Goal: Task Accomplishment & Management: Use online tool/utility

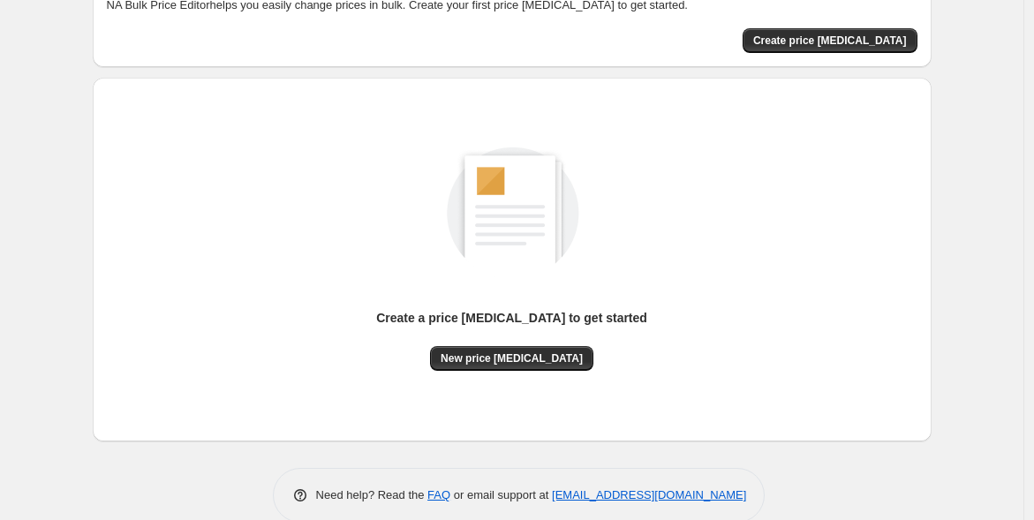
scroll to position [119, 0]
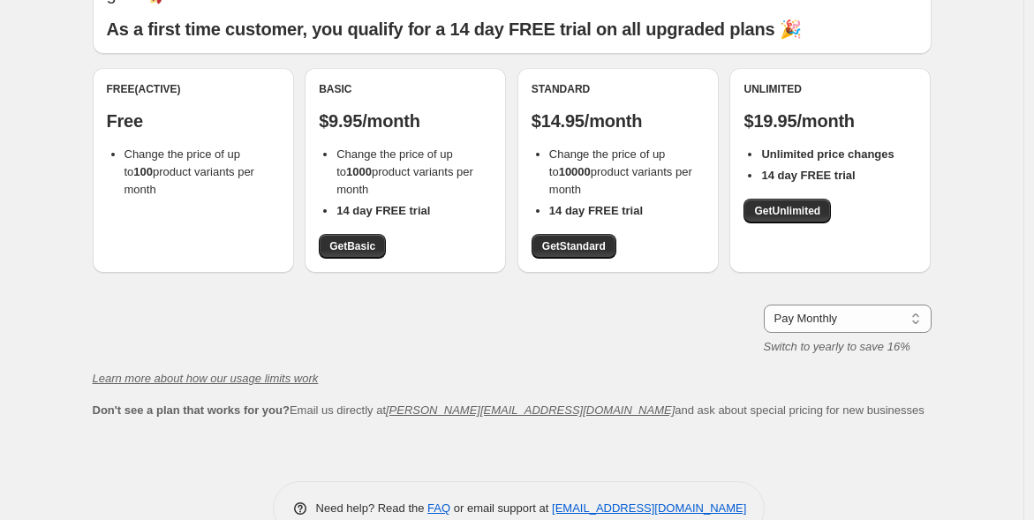
click at [795, 431] on div "Whether you sell thousands of products or just a few - we have a plan that will…" at bounding box center [512, 201] width 839 height 507
click at [363, 318] on div "Pay Monthly Pay Yearly (Save 16%) Pay Monthly Switch to yearly to save 16%" at bounding box center [512, 330] width 839 height 51
click at [998, 81] on div "Plans. This page is ready Plans Whether you sell thousands of products or just …" at bounding box center [512, 222] width 1024 height 682
click at [362, 243] on span "Get Basic" at bounding box center [352, 246] width 46 height 14
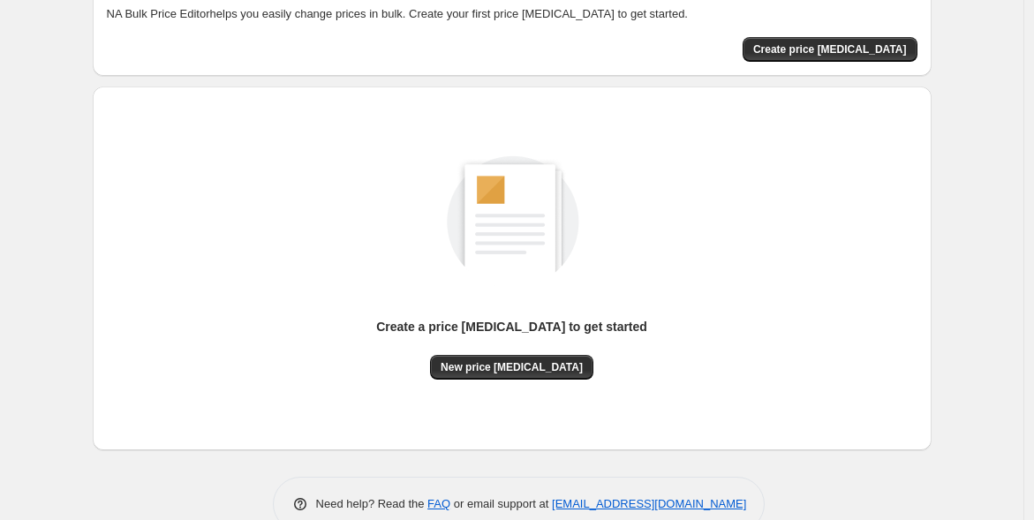
scroll to position [140, 0]
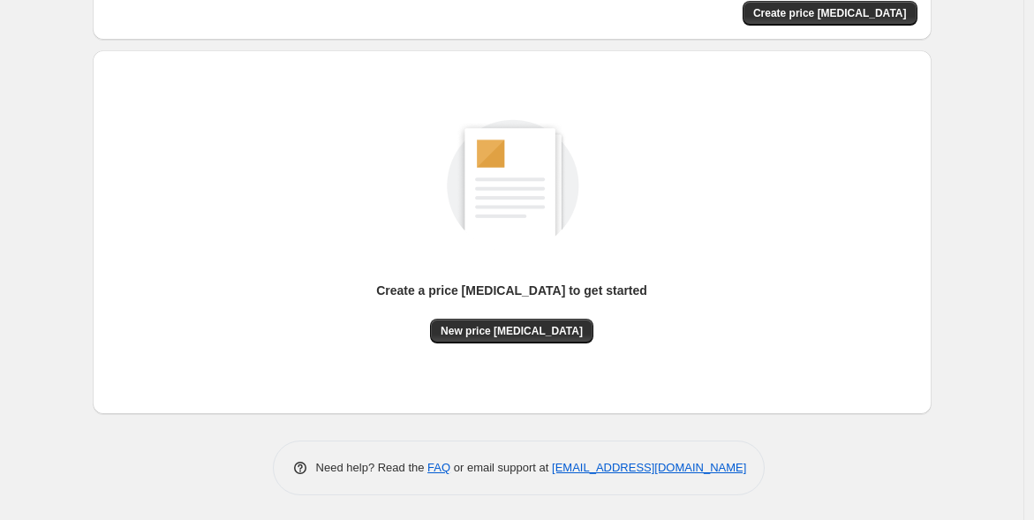
click at [557, 334] on span "New price change job" at bounding box center [512, 331] width 142 height 14
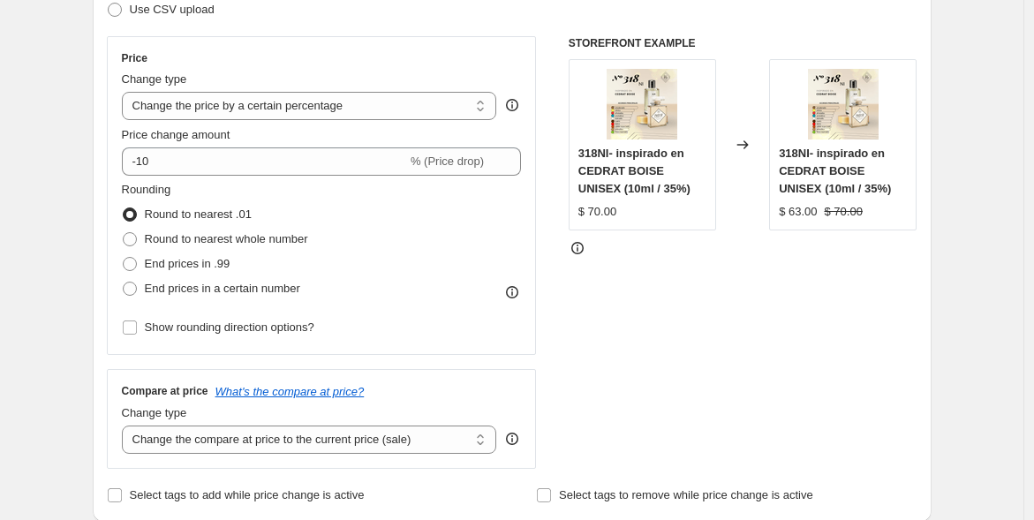
scroll to position [284, 0]
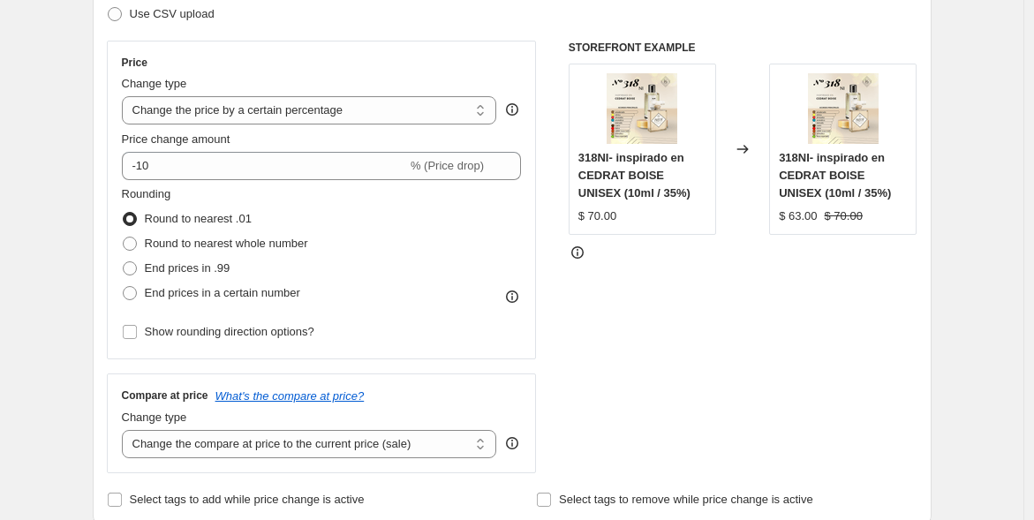
click at [449, 109] on select "Change the price to a certain amount Change the price by a certain amount Chang…" at bounding box center [309, 110] width 375 height 28
select select "to"
click at [125, 96] on select "Change the price to a certain amount Change the price by a certain amount Chang…" at bounding box center [309, 110] width 375 height 28
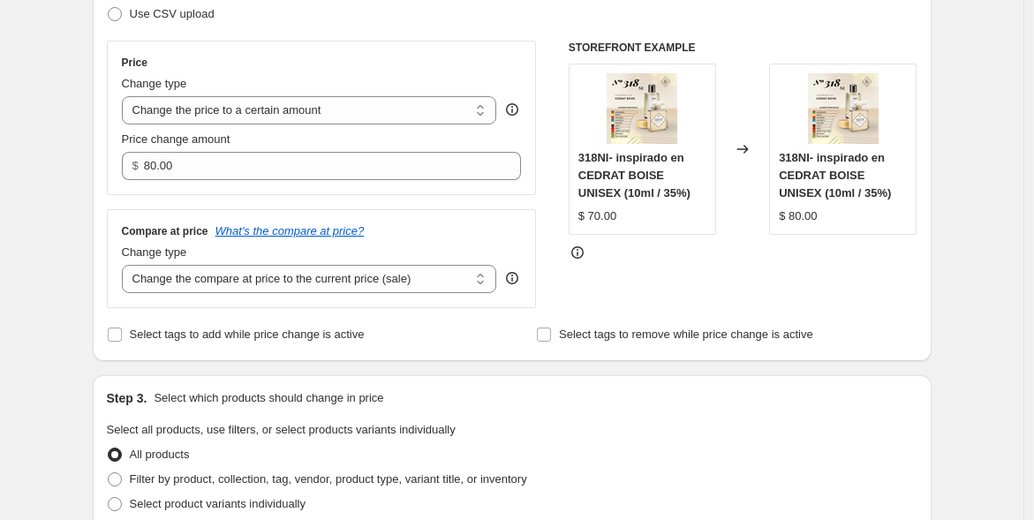
type input "80.00"
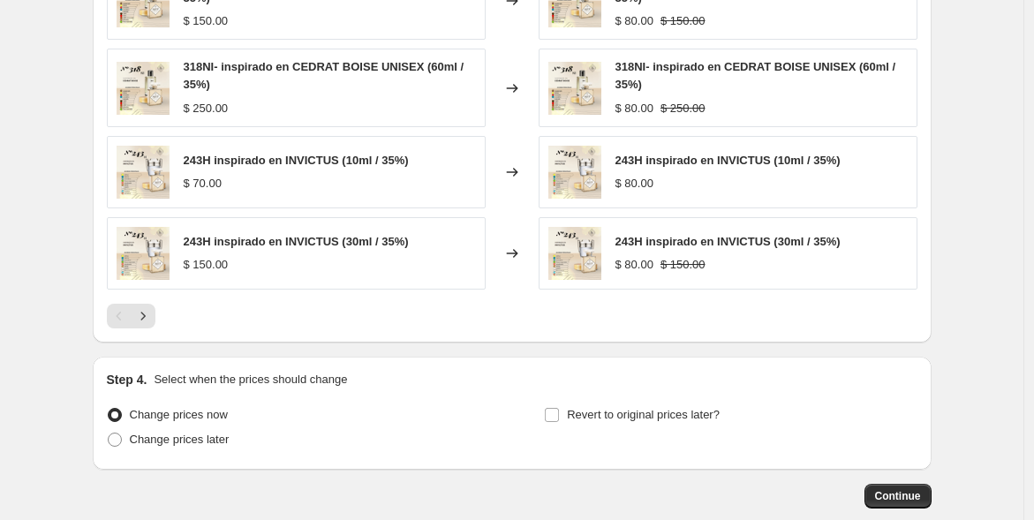
scroll to position [999, 0]
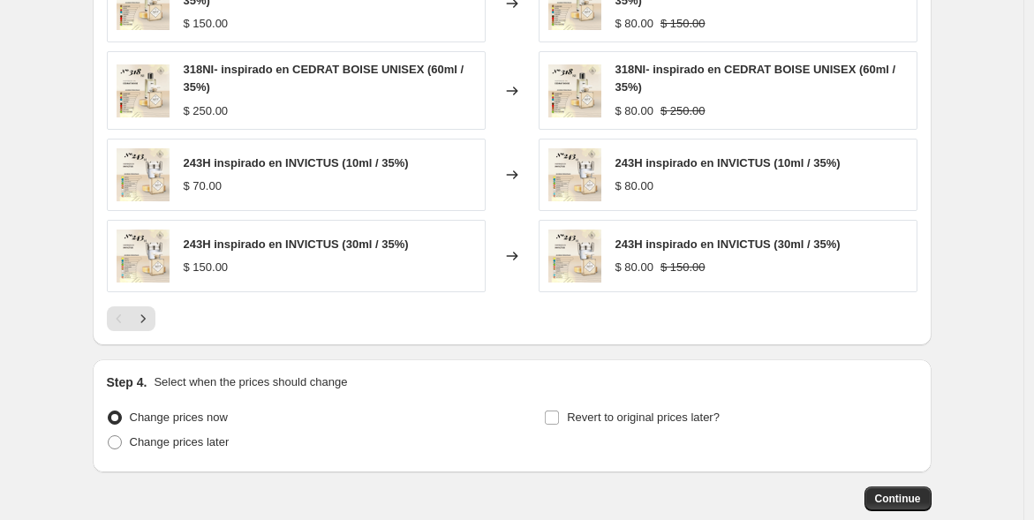
click at [150, 319] on icon "Next" at bounding box center [143, 319] width 18 height 18
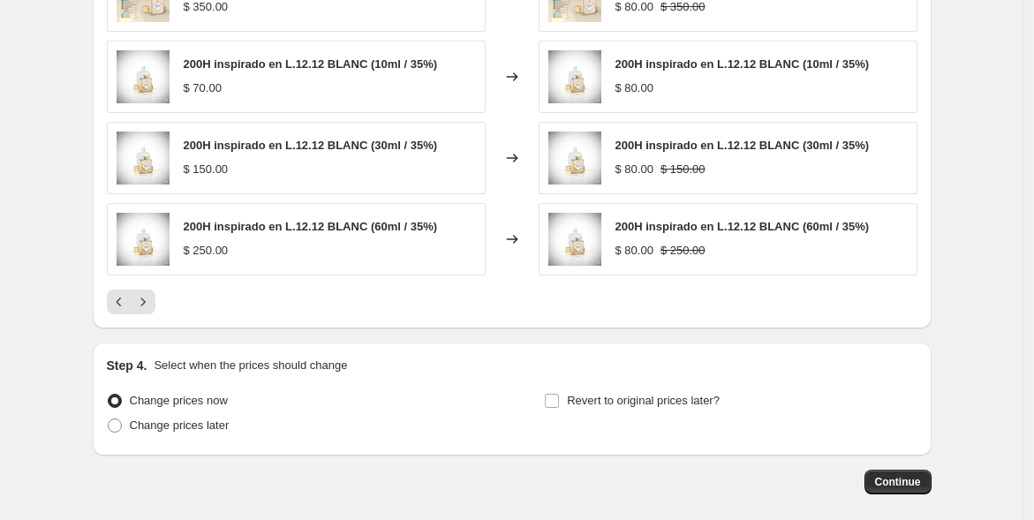
click at [126, 296] on icon "Previous" at bounding box center [119, 302] width 18 height 18
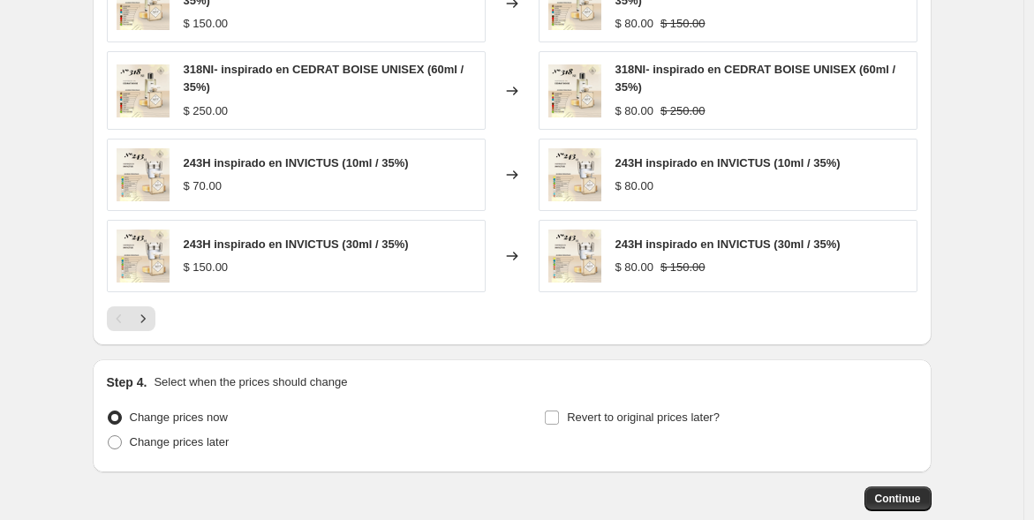
scroll to position [482, 0]
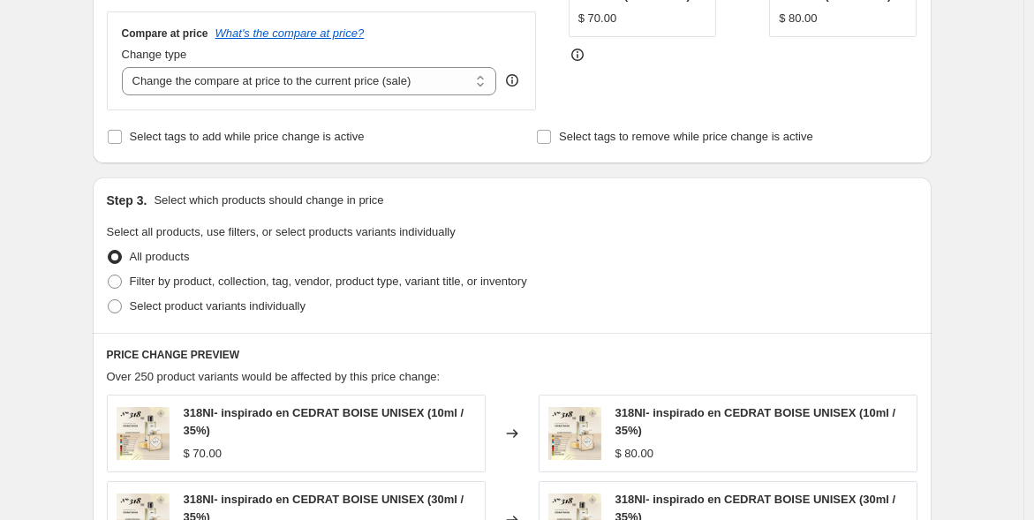
click at [117, 278] on span at bounding box center [115, 282] width 14 height 14
click at [109, 276] on input "Filter by product, collection, tag, vendor, product type, variant title, or inv…" at bounding box center [108, 275] width 1 height 1
radio input "true"
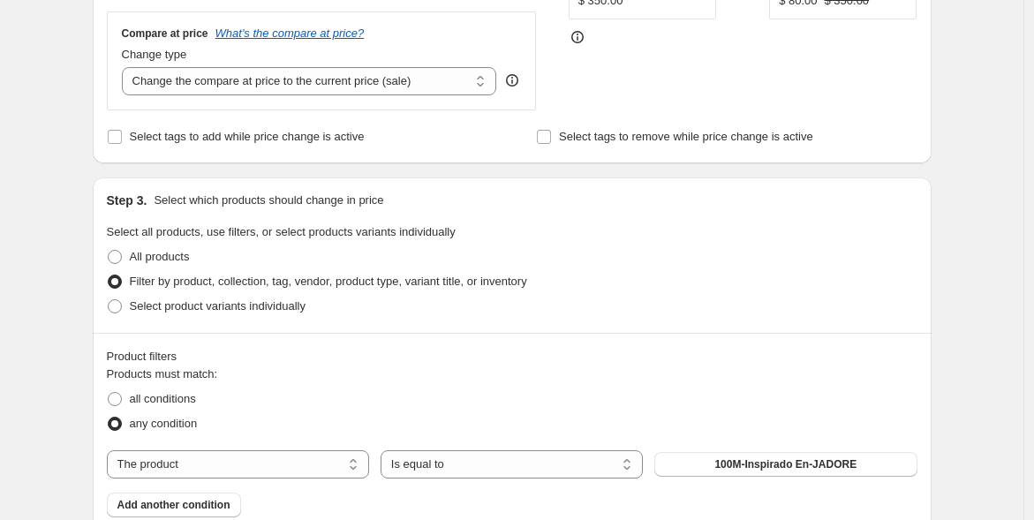
scroll to position [752, 0]
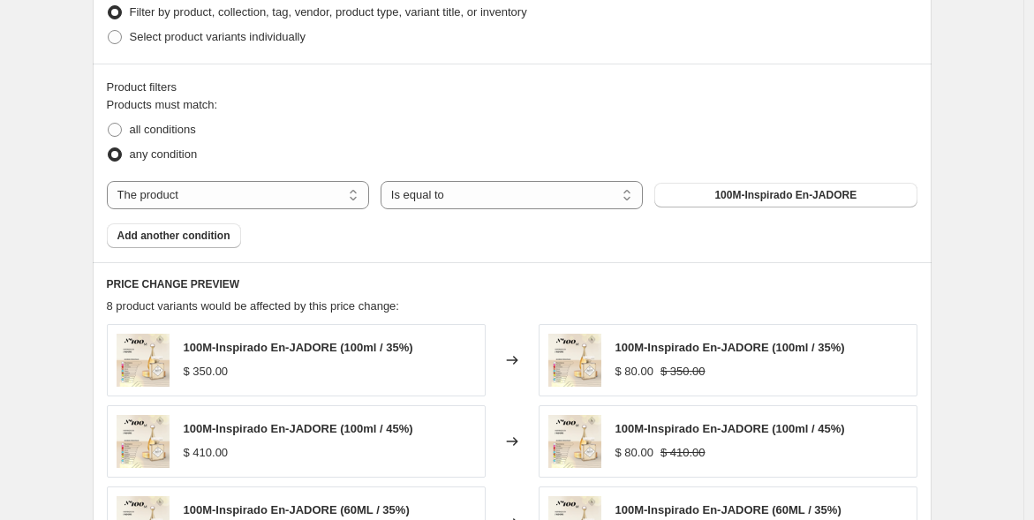
click at [767, 192] on span "100M-Inspirado En-JADORE" at bounding box center [786, 195] width 142 height 14
click at [567, 197] on select "Is equal to Is not equal to" at bounding box center [512, 195] width 262 height 28
click at [339, 191] on select "The product The product's collection The product's tag The product's vendor The…" at bounding box center [238, 195] width 262 height 28
select select "title"
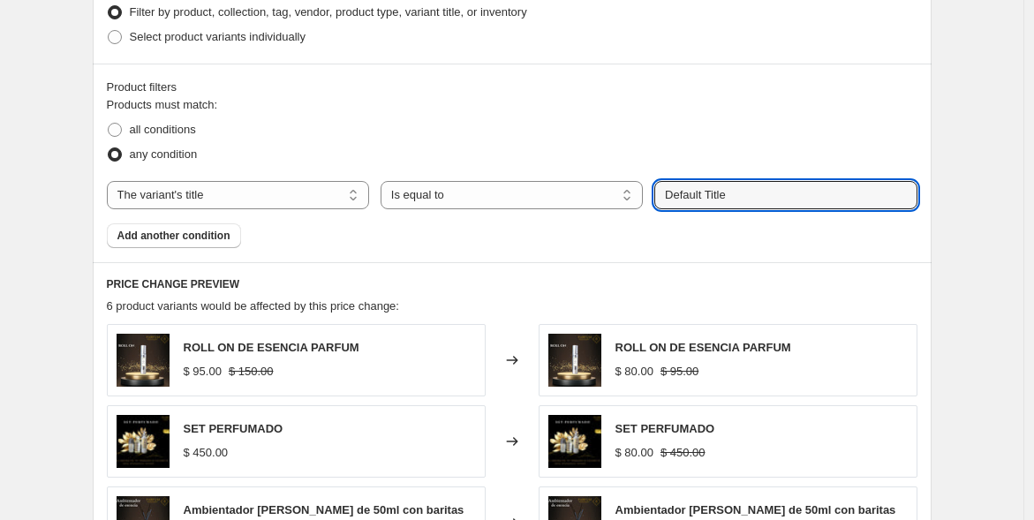
click at [731, 199] on input "Default Title" at bounding box center [785, 195] width 262 height 28
drag, startPoint x: 737, startPoint y: 198, endPoint x: 616, endPoint y: 202, distance: 121.1
click at [616, 202] on div "The product The product's collection The product's tag The product's vendor The…" at bounding box center [512, 195] width 811 height 28
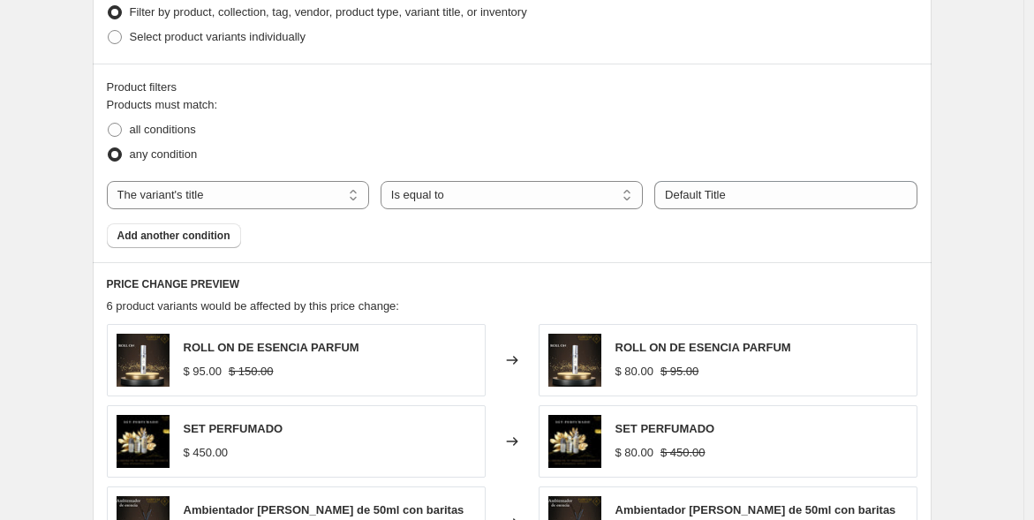
click at [616, 202] on select "Is equal to Is not equal to Contains" at bounding box center [512, 195] width 262 height 28
click at [753, 128] on div "all conditions" at bounding box center [512, 129] width 811 height 25
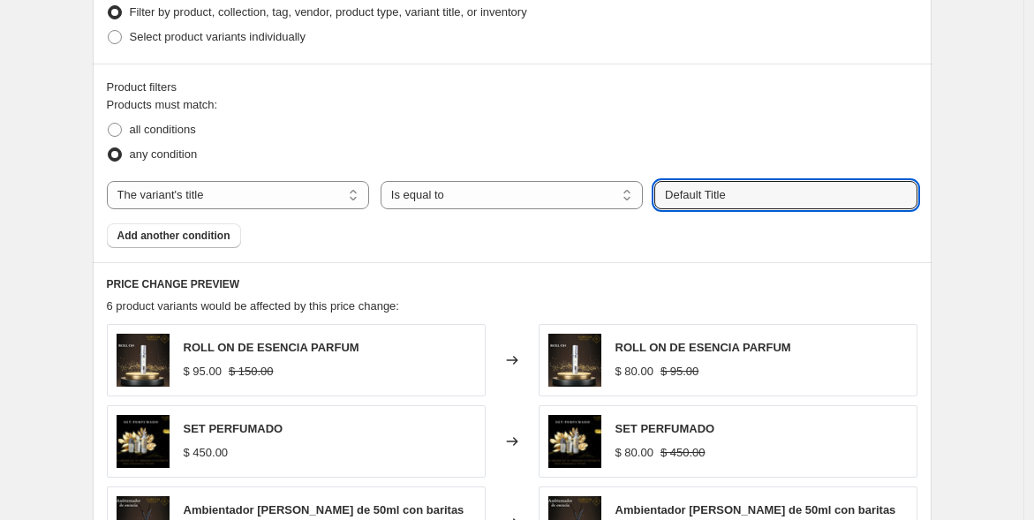
click at [729, 200] on input "Default Title" at bounding box center [785, 195] width 262 height 28
type input "D"
type input "10ml"
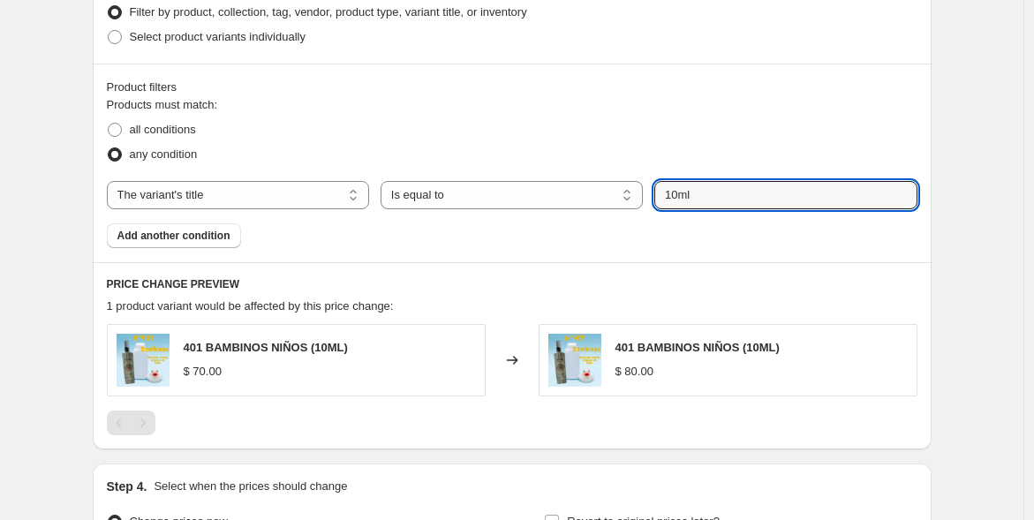
click at [359, 192] on select "The product The product's collection The product's tag The product's vendor The…" at bounding box center [238, 195] width 262 height 28
select select "product_type"
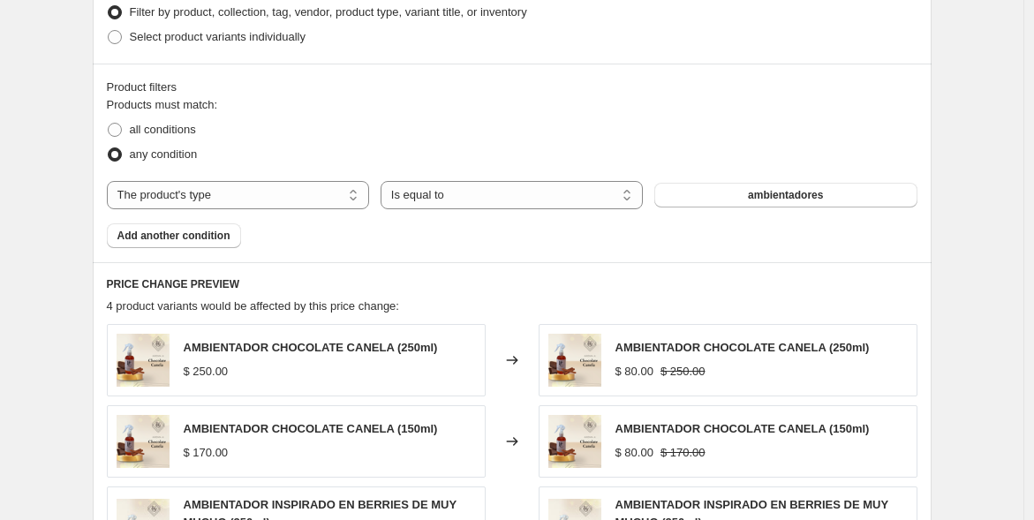
click at [631, 193] on select "Is equal to Is not equal to" at bounding box center [512, 195] width 262 height 28
click at [212, 235] on span "Add another condition" at bounding box center [173, 236] width 113 height 14
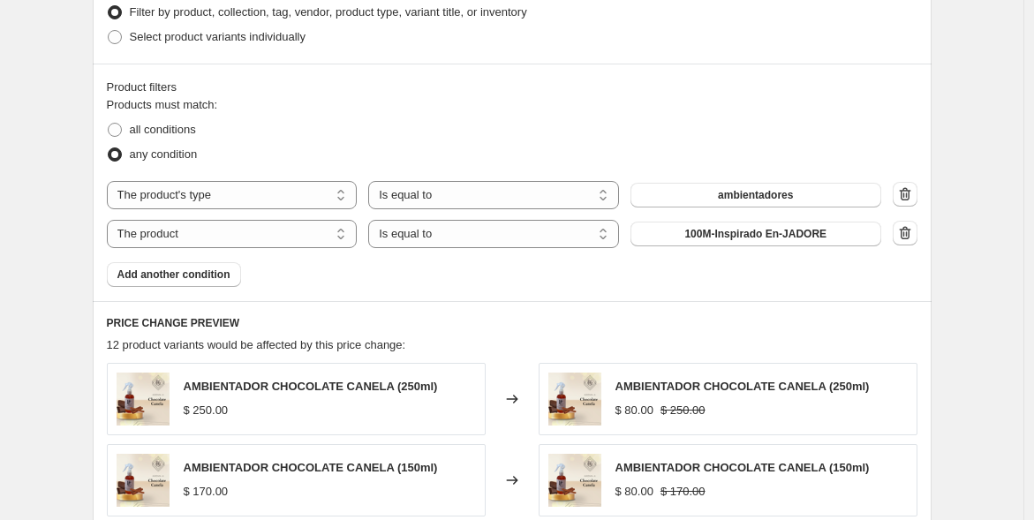
click at [607, 234] on select "Is equal to Is not equal to" at bounding box center [493, 234] width 251 height 28
click at [323, 237] on select "The product The product's collection The product's tag The product's vendor The…" at bounding box center [232, 234] width 251 height 28
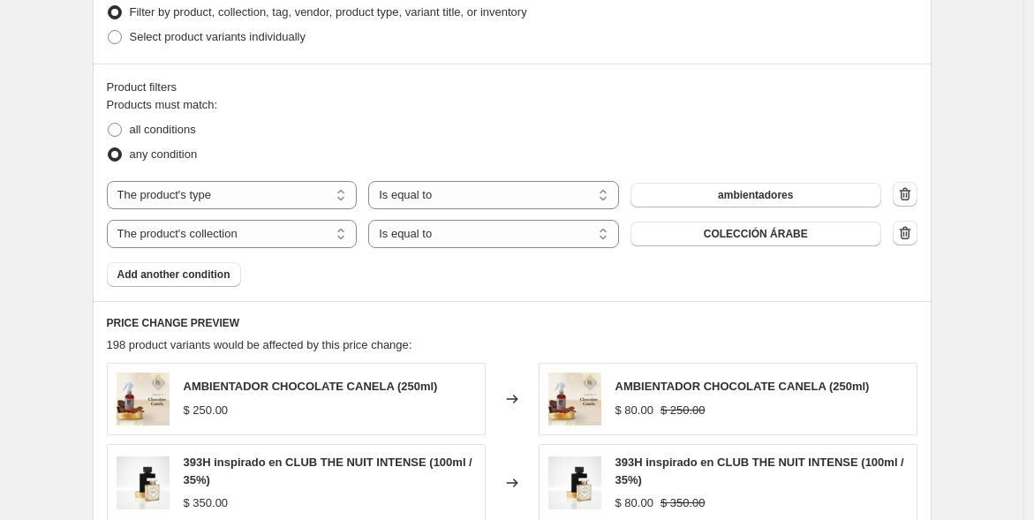
click at [347, 236] on select "The product The product's collection The product's tag The product's vendor The…" at bounding box center [232, 234] width 251 height 28
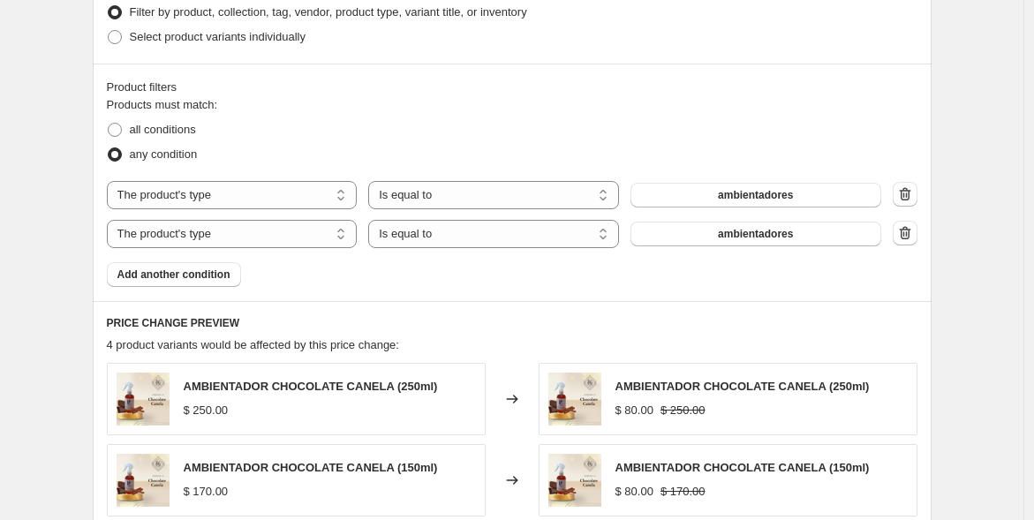
click at [344, 230] on select "The product The product's collection The product's tag The product's vendor The…" at bounding box center [232, 234] width 251 height 28
select select "title"
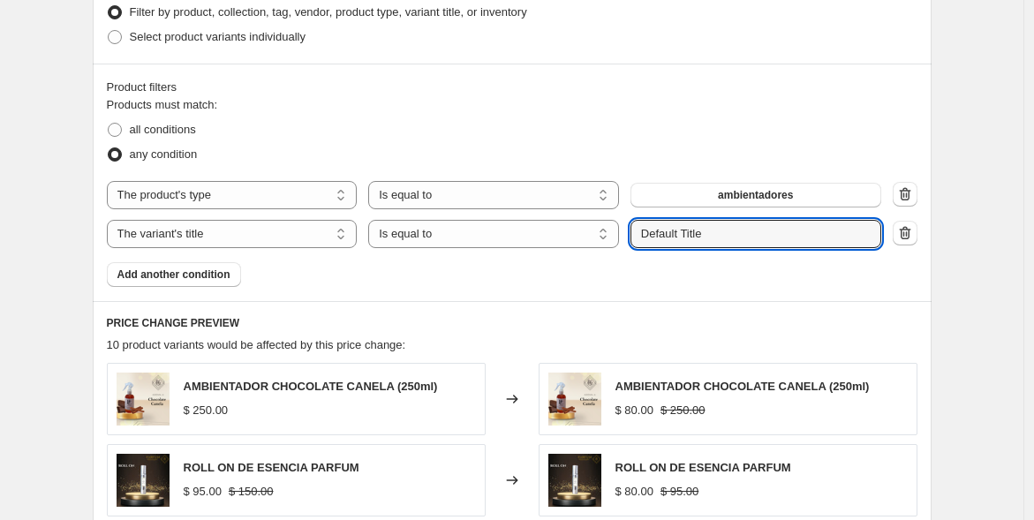
click at [719, 233] on input "Default Title" at bounding box center [756, 234] width 251 height 28
drag, startPoint x: 717, startPoint y: 232, endPoint x: 618, endPoint y: 227, distance: 99.1
click at [618, 227] on div "The product The product's collection The product's tag The product's vendor The…" at bounding box center [494, 234] width 775 height 28
type input "70"
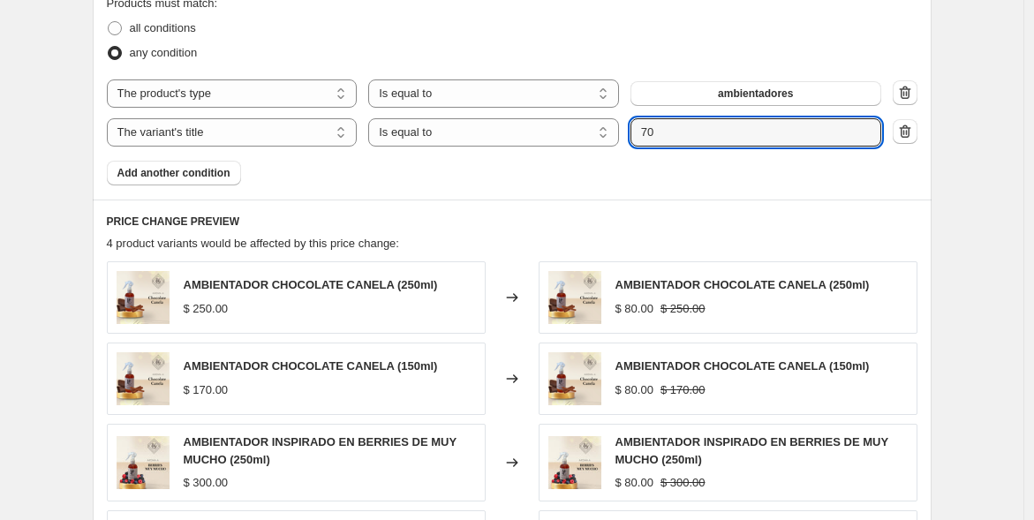
scroll to position [855, 0]
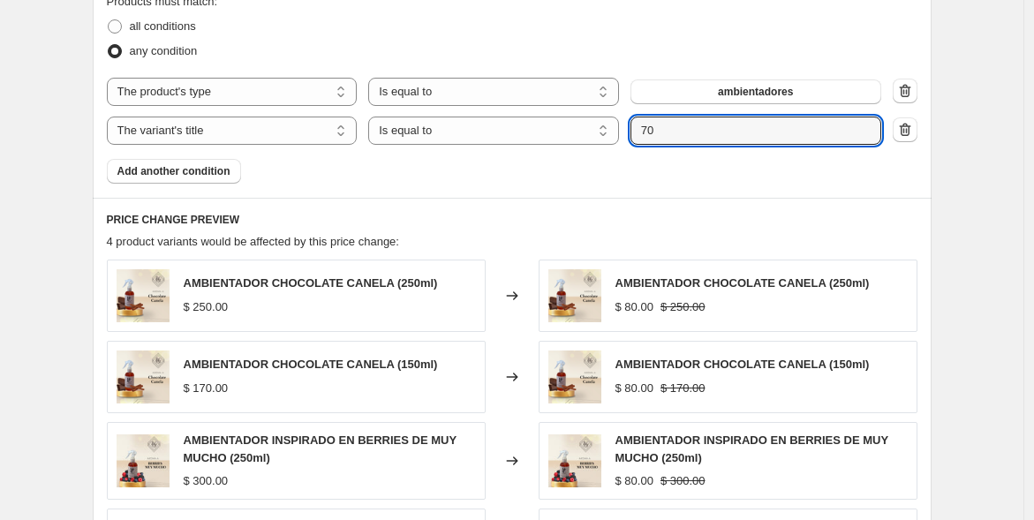
click at [910, 89] on icon "button" at bounding box center [905, 91] width 18 height 18
select select "title"
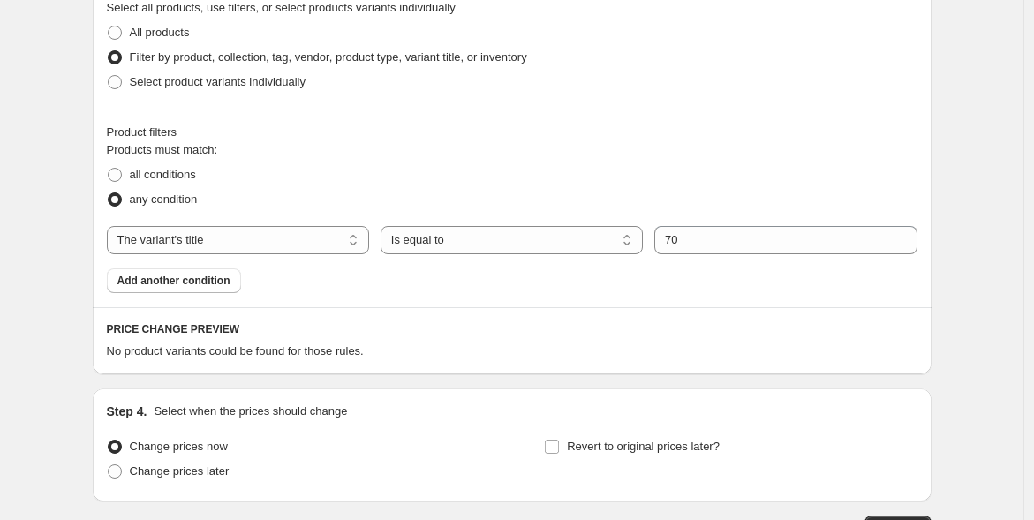
scroll to position [710, 0]
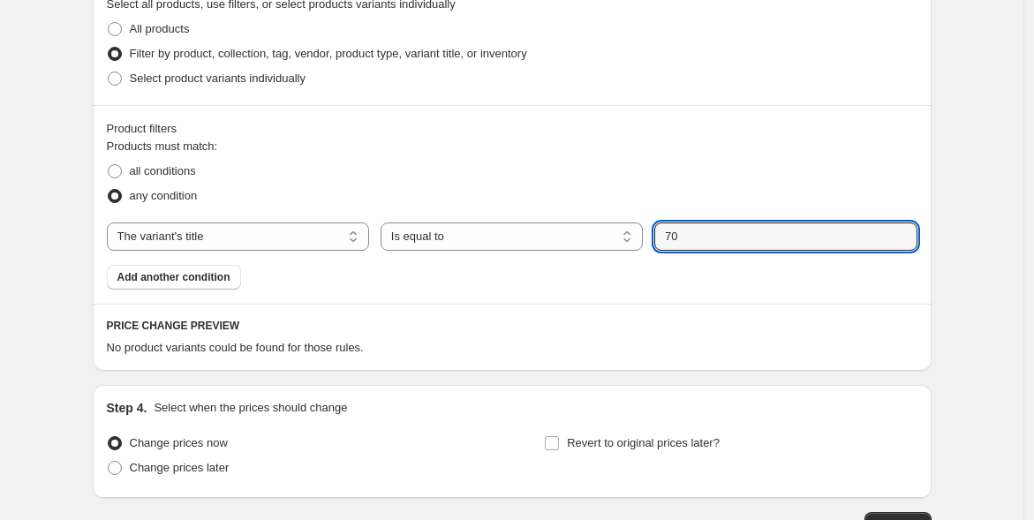
click at [689, 237] on input "70" at bounding box center [785, 237] width 262 height 28
type input "80"
click at [630, 235] on select "Is equal to Is not equal to Contains" at bounding box center [512, 237] width 262 height 28
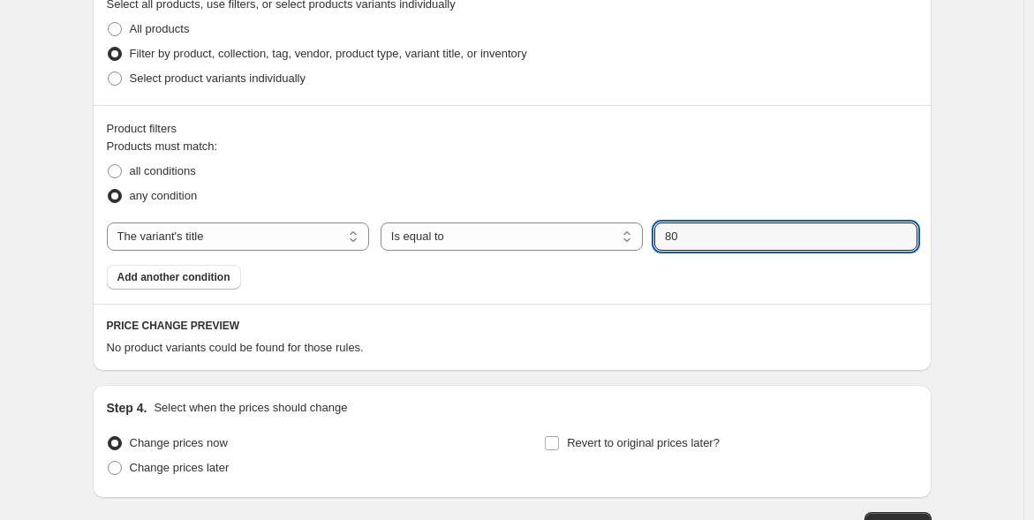
select select "contains"
click at [699, 231] on input "80" at bounding box center [785, 237] width 262 height 28
type input "8"
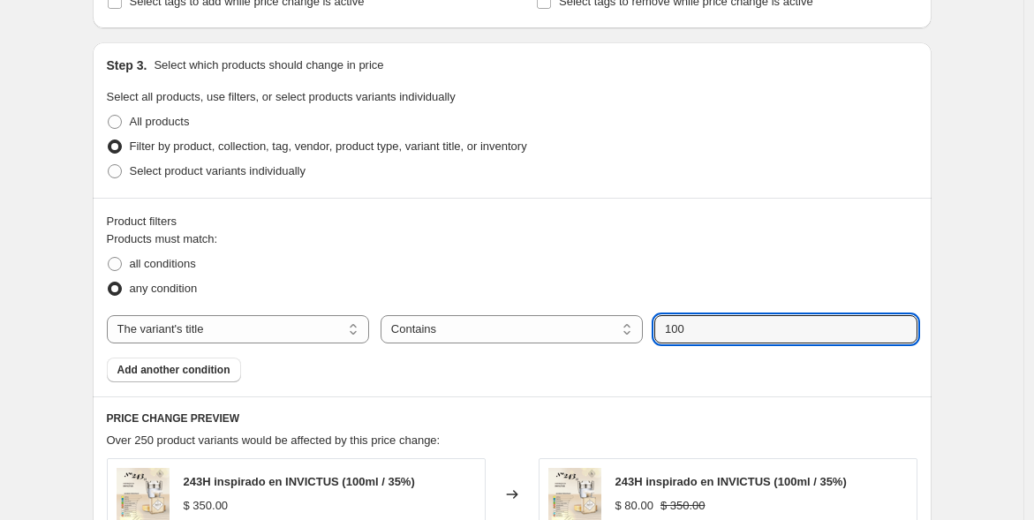
scroll to position [624, 0]
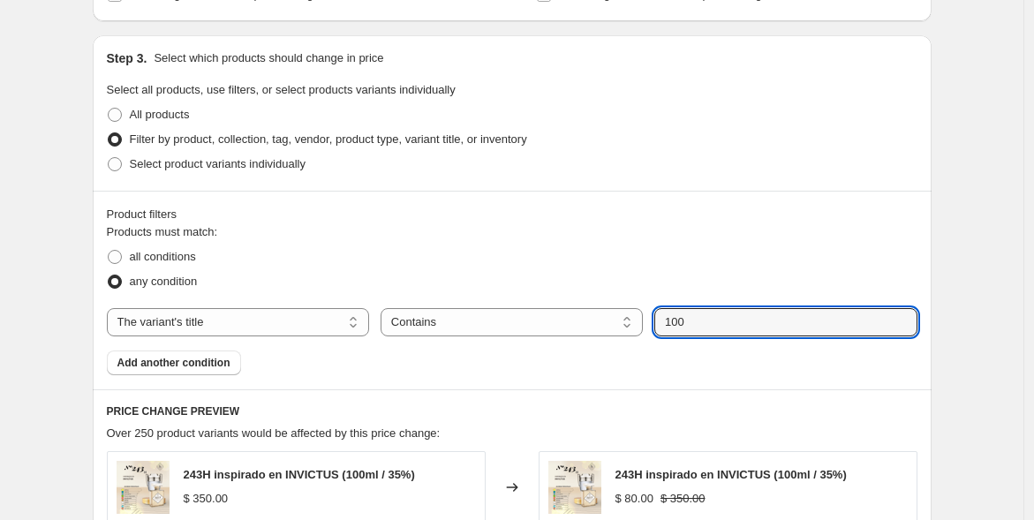
click at [708, 314] on input "100" at bounding box center [785, 322] width 262 height 28
type input "10"
click at [654, 35] on button "Submit" at bounding box center [679, 44] width 50 height 19
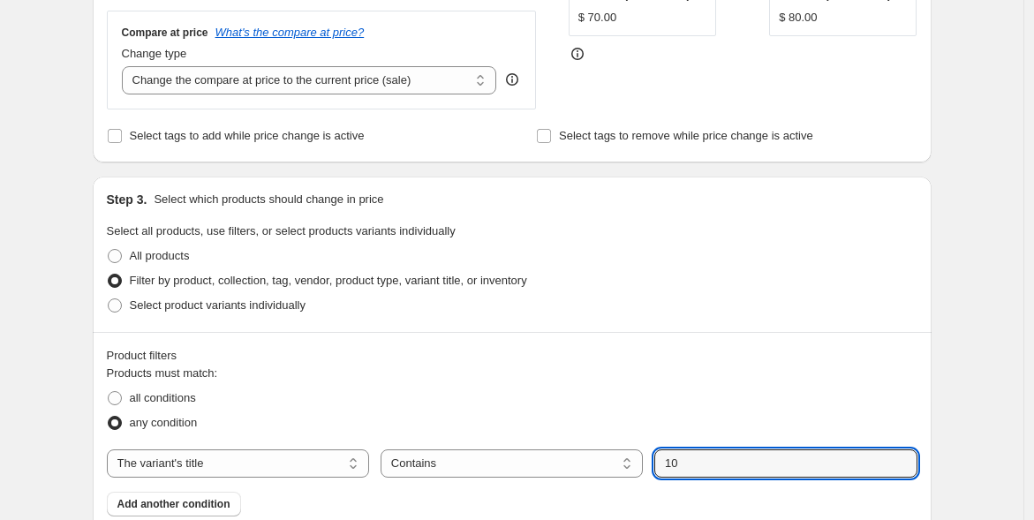
scroll to position [481, 0]
click at [122, 306] on span at bounding box center [115, 307] width 14 height 14
click at [109, 301] on input "Select product variants individually" at bounding box center [108, 300] width 1 height 1
radio input "true"
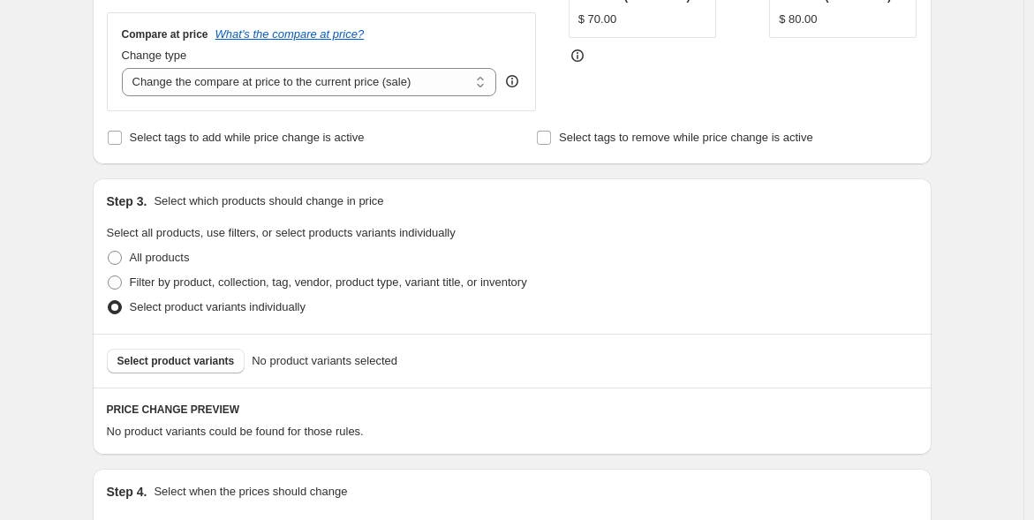
click at [185, 361] on span "Select product variants" at bounding box center [175, 361] width 117 height 14
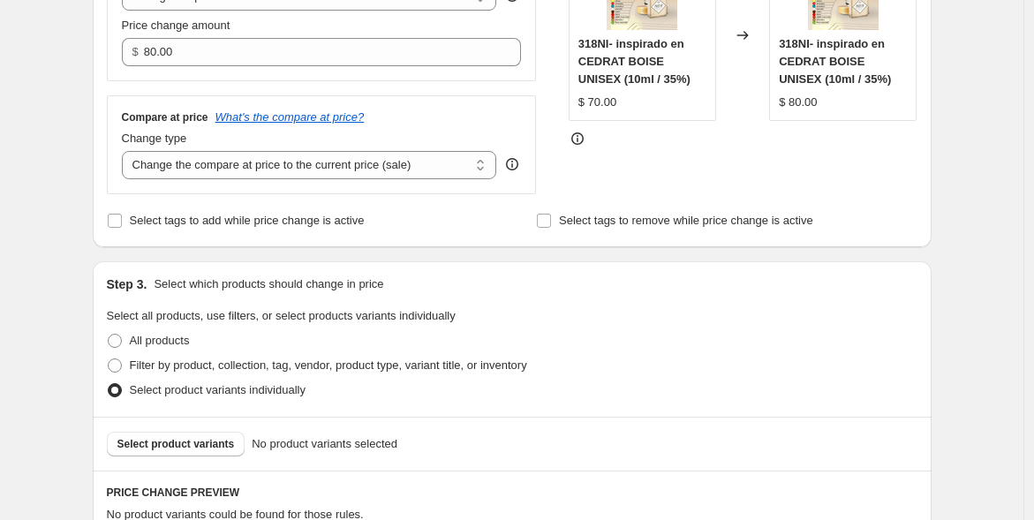
scroll to position [424, 0]
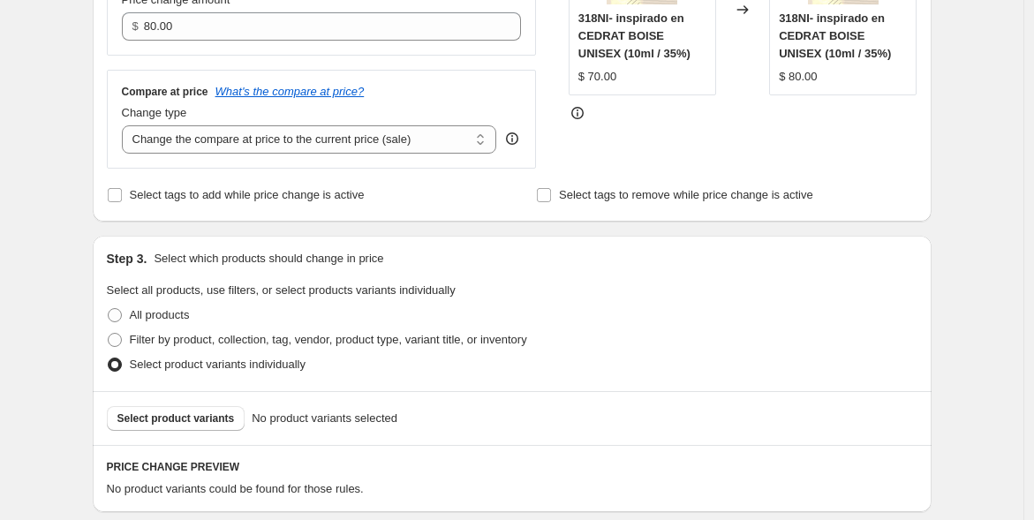
click at [484, 137] on select "Change the compare at price to the current price (sale) Change the compare at p…" at bounding box center [309, 139] width 375 height 28
click at [472, 95] on div "Compare at price What's the compare at price?" at bounding box center [322, 92] width 400 height 14
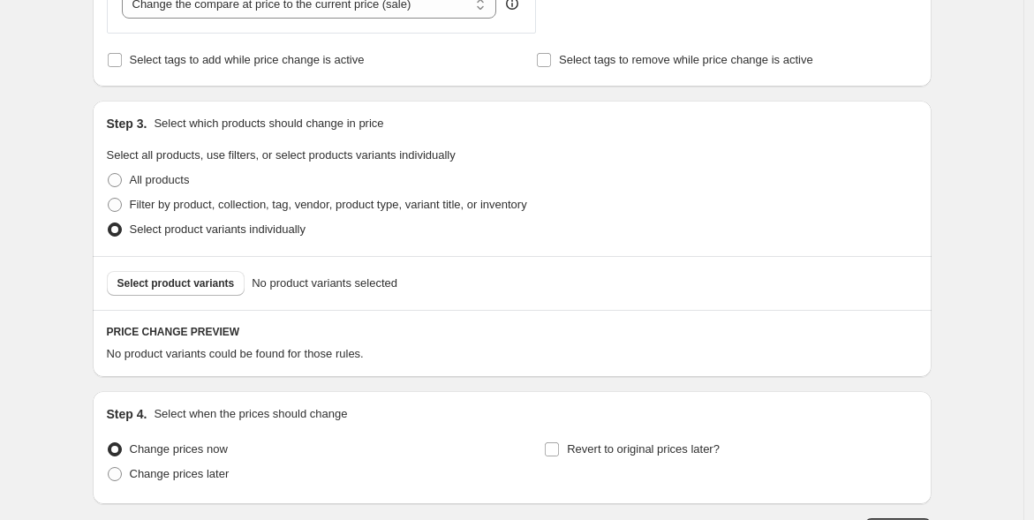
scroll to position [557, 0]
click at [178, 286] on span "Select product variants" at bounding box center [175, 285] width 117 height 14
click at [122, 205] on span at bounding box center [115, 207] width 14 height 14
click at [109, 200] on input "Filter by product, collection, tag, vendor, product type, variant title, or inv…" at bounding box center [108, 200] width 1 height 1
radio input "true"
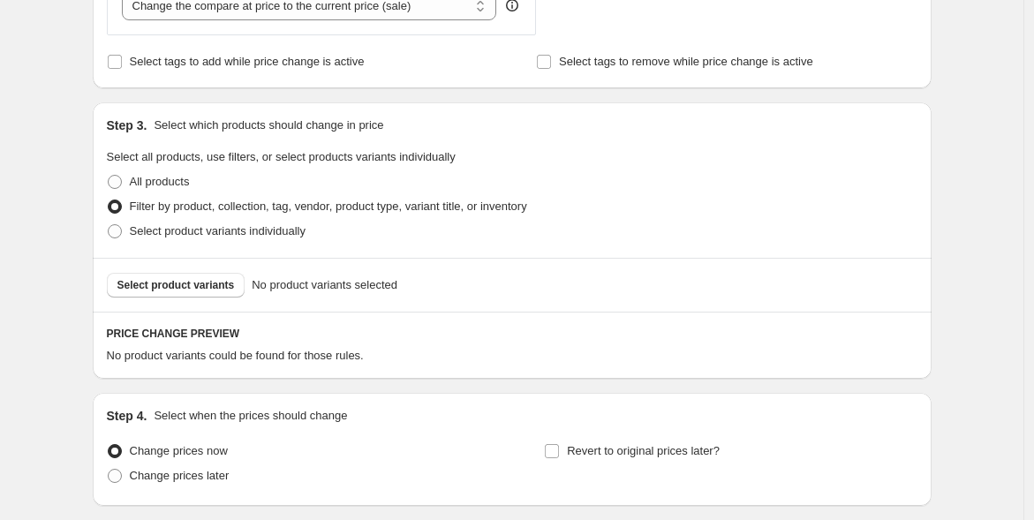
select select "title"
select select "contains"
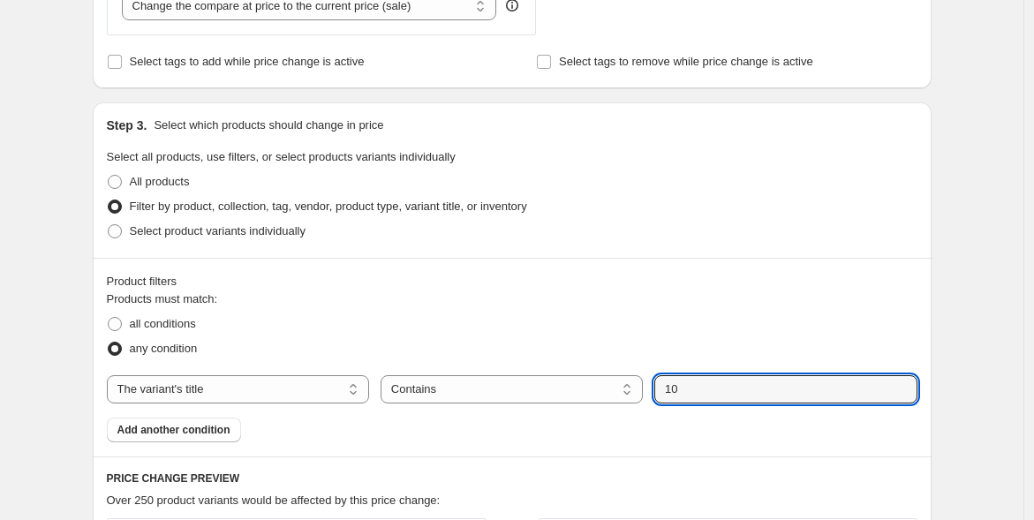
click at [707, 390] on input "10" at bounding box center [785, 389] width 262 height 28
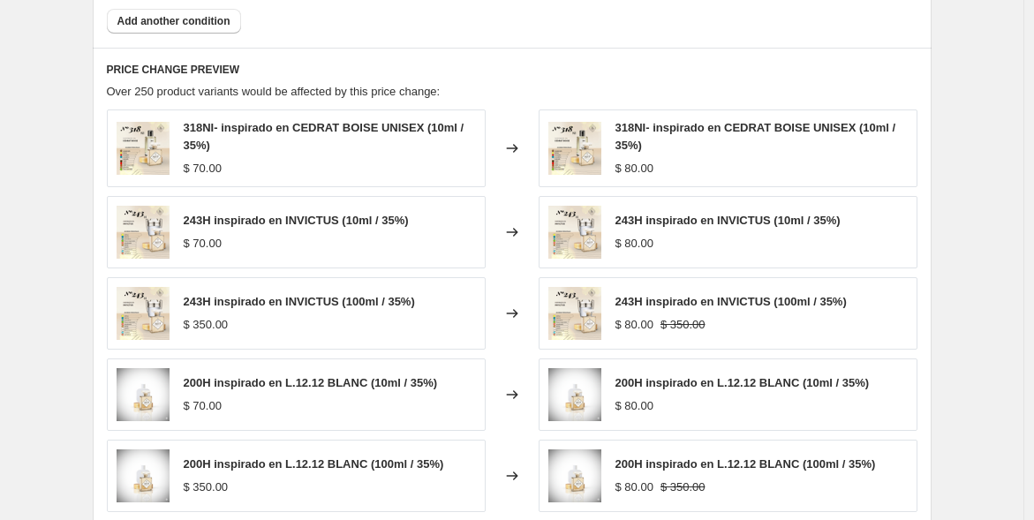
scroll to position [969, 0]
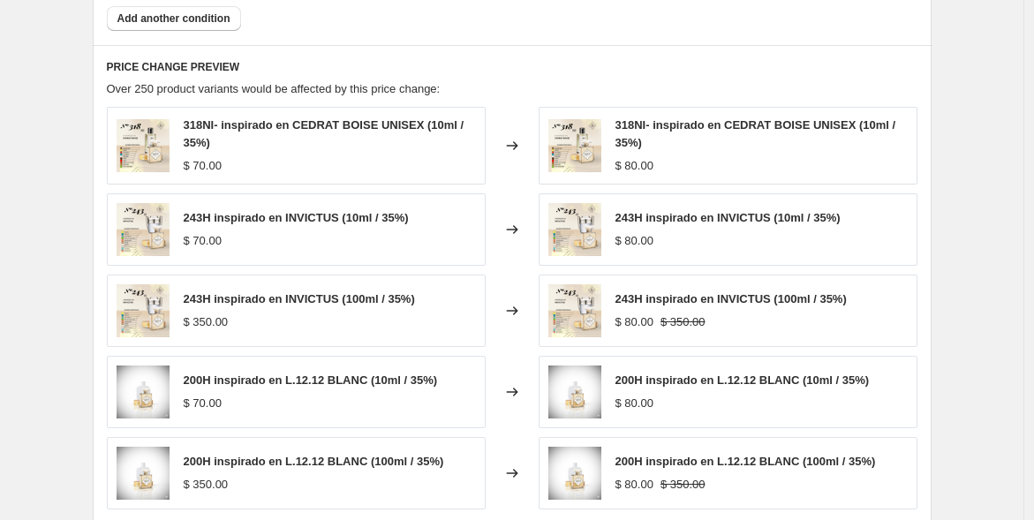
click at [297, 314] on div "$ 350.00" at bounding box center [299, 323] width 231 height 18
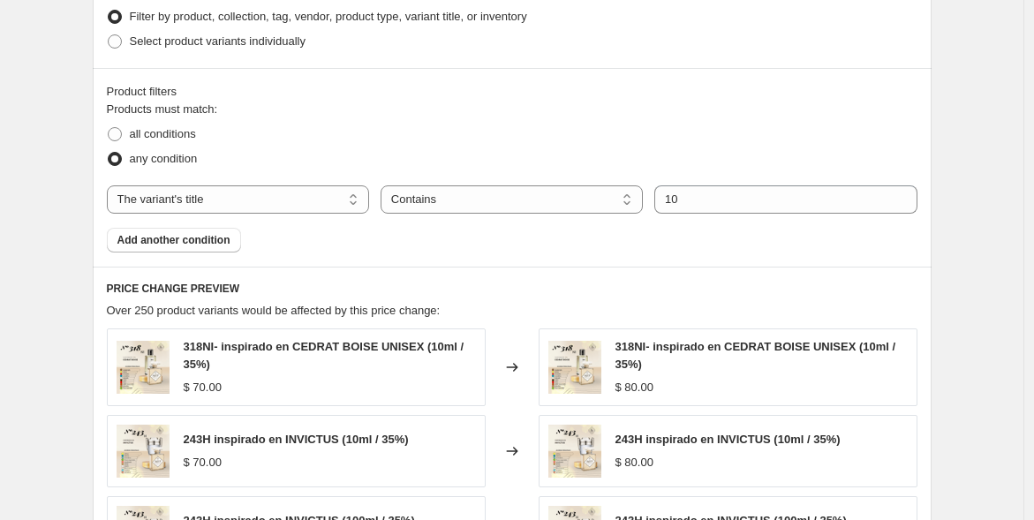
scroll to position [750, 0]
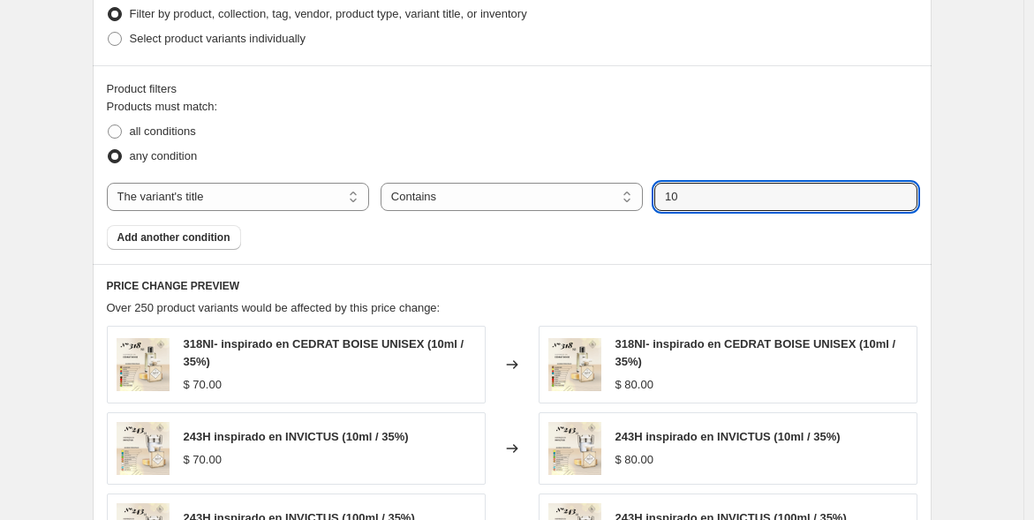
click at [688, 194] on input "10" at bounding box center [785, 197] width 262 height 28
click at [960, 461] on div "Create new price change job. This page is ready Create new price change job Dra…" at bounding box center [512, 152] width 1024 height 1805
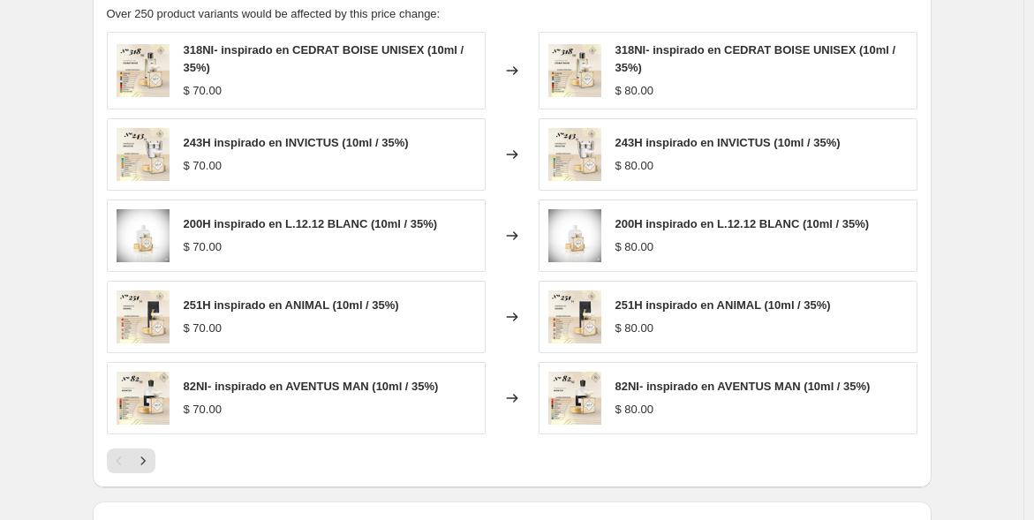
scroll to position [1282, 0]
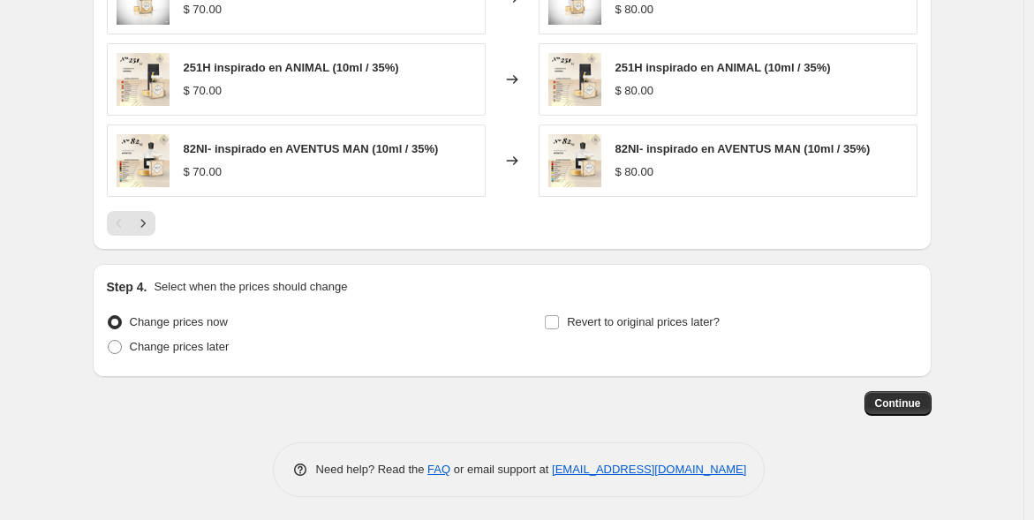
click at [145, 219] on icon "Next" at bounding box center [142, 223] width 4 height 8
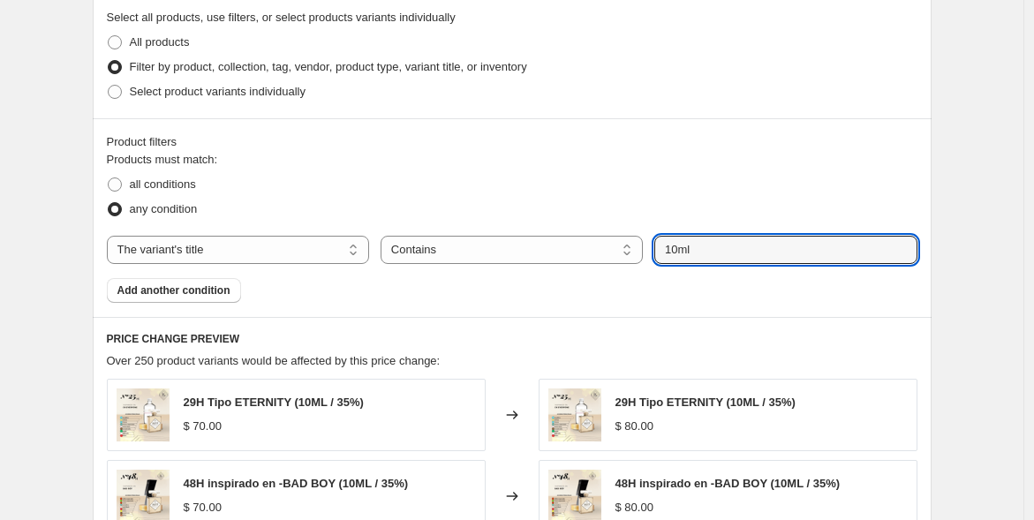
scroll to position [696, 0]
click at [743, 241] on input "10ml" at bounding box center [785, 251] width 262 height 28
type input "10ml/35%"
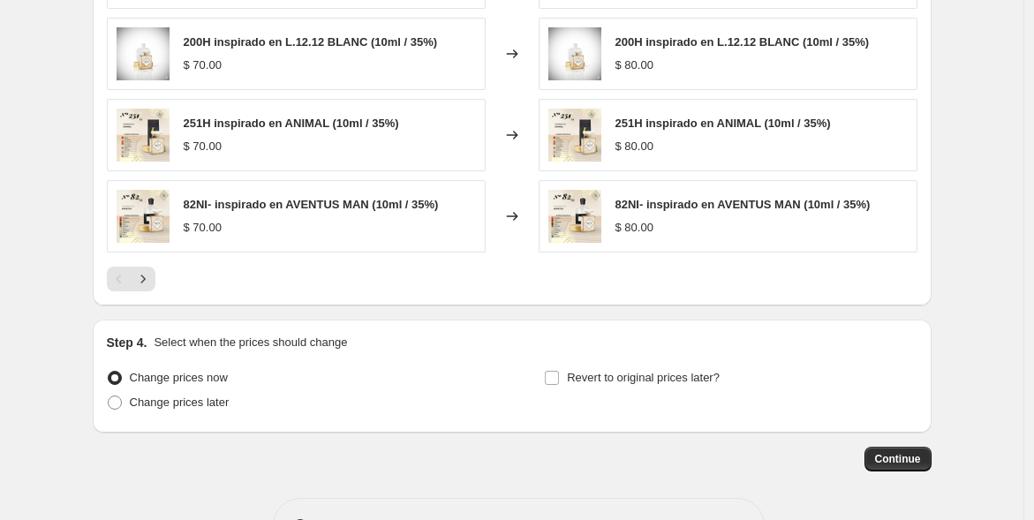
scroll to position [1264, 0]
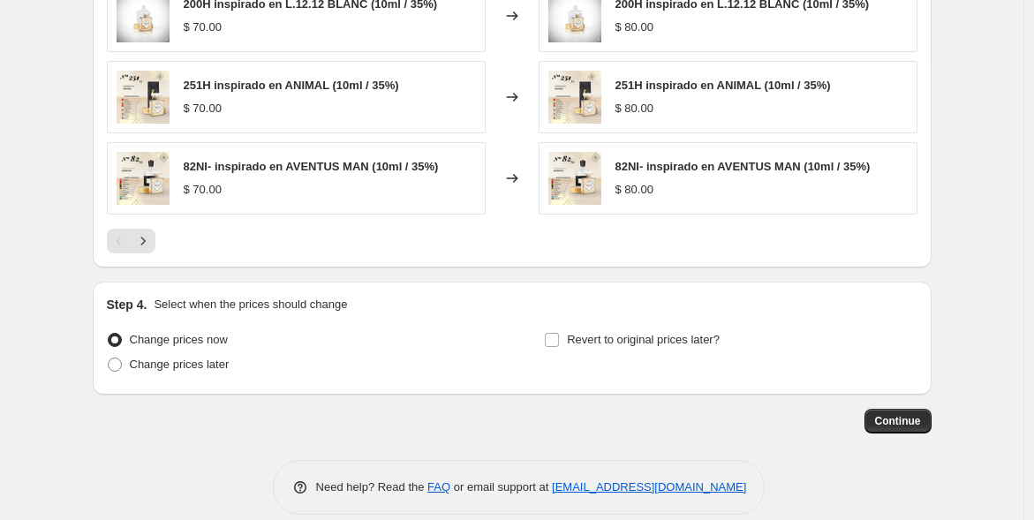
click at [150, 238] on icon "Next" at bounding box center [143, 241] width 18 height 18
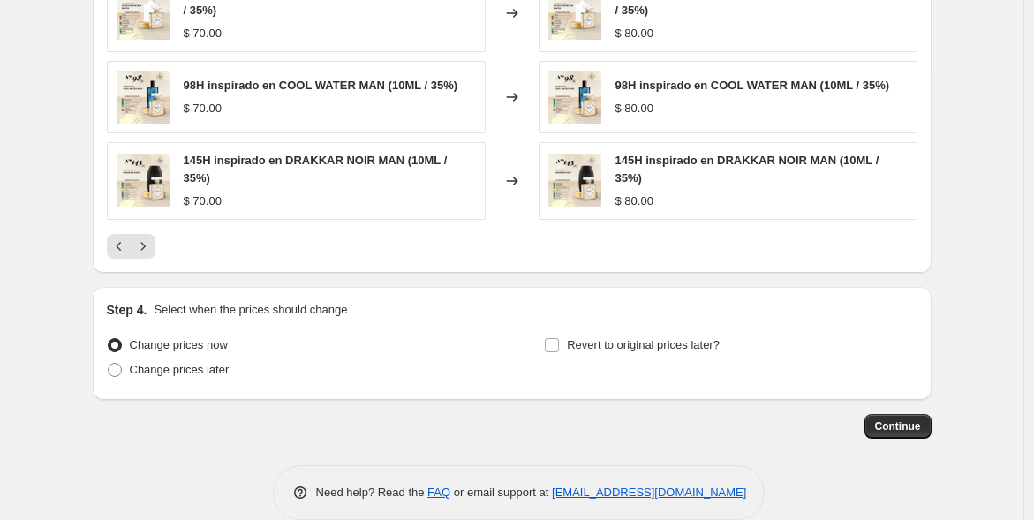
click at [150, 238] on icon "Next" at bounding box center [143, 247] width 18 height 18
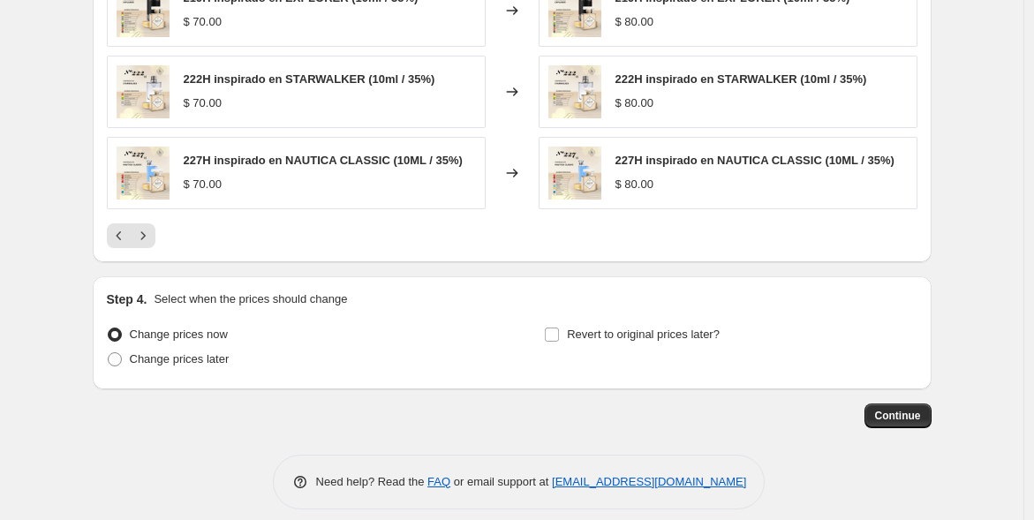
click at [150, 238] on icon "Next" at bounding box center [143, 236] width 18 height 18
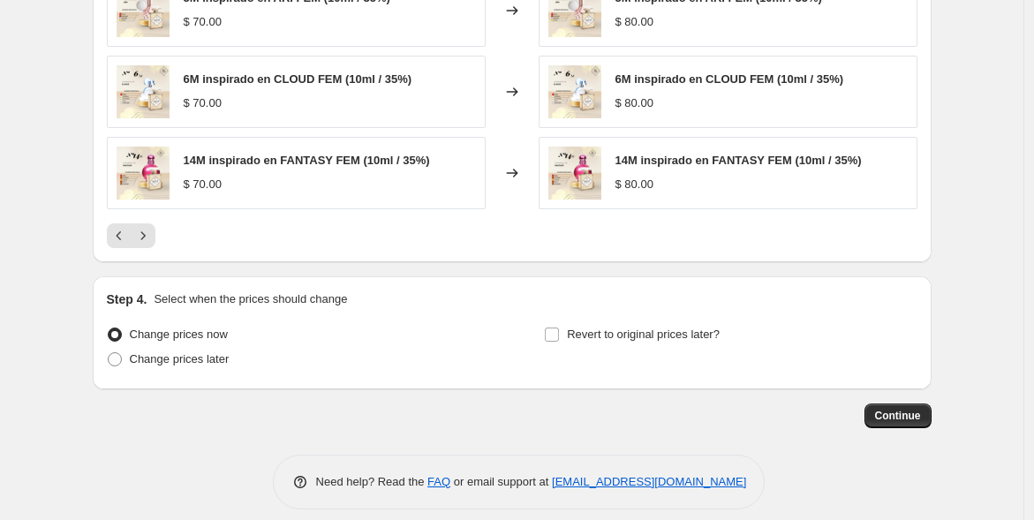
click at [150, 238] on icon "Next" at bounding box center [143, 236] width 18 height 18
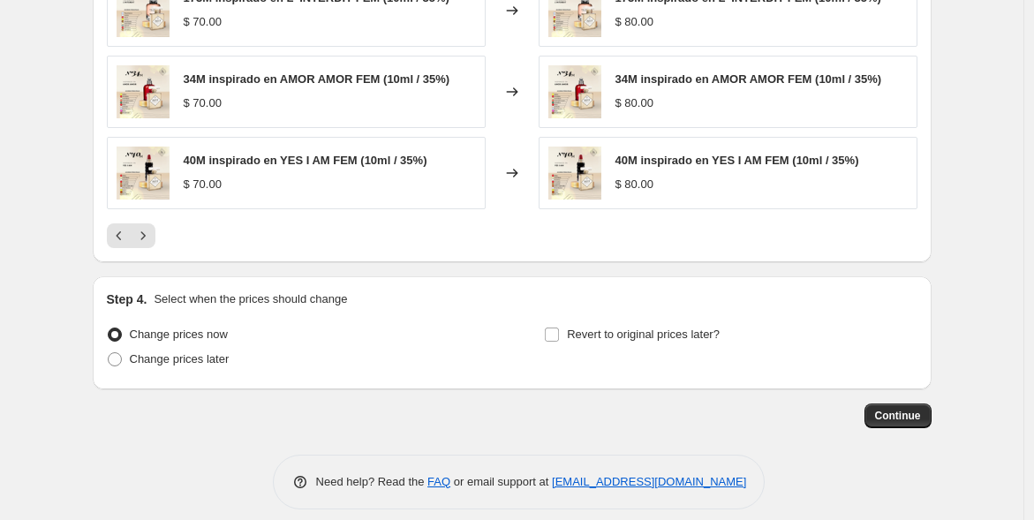
click at [150, 238] on icon "Next" at bounding box center [143, 236] width 18 height 18
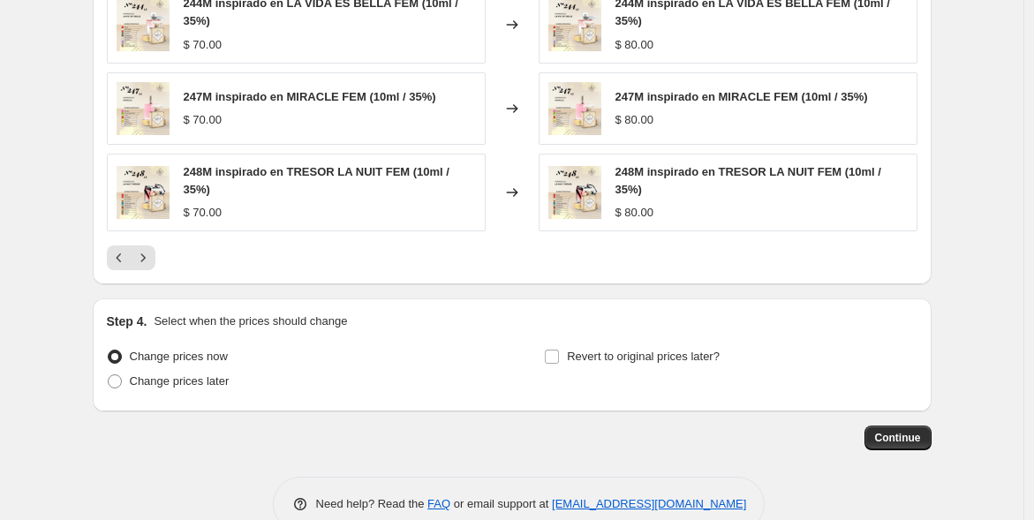
click at [148, 249] on icon "Next" at bounding box center [143, 258] width 18 height 18
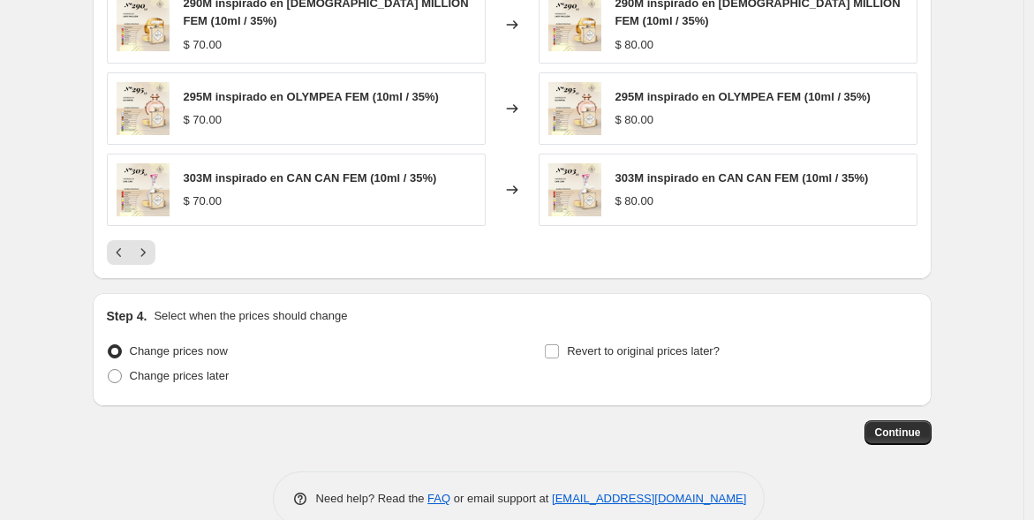
click at [145, 248] on icon "Next" at bounding box center [142, 252] width 4 height 8
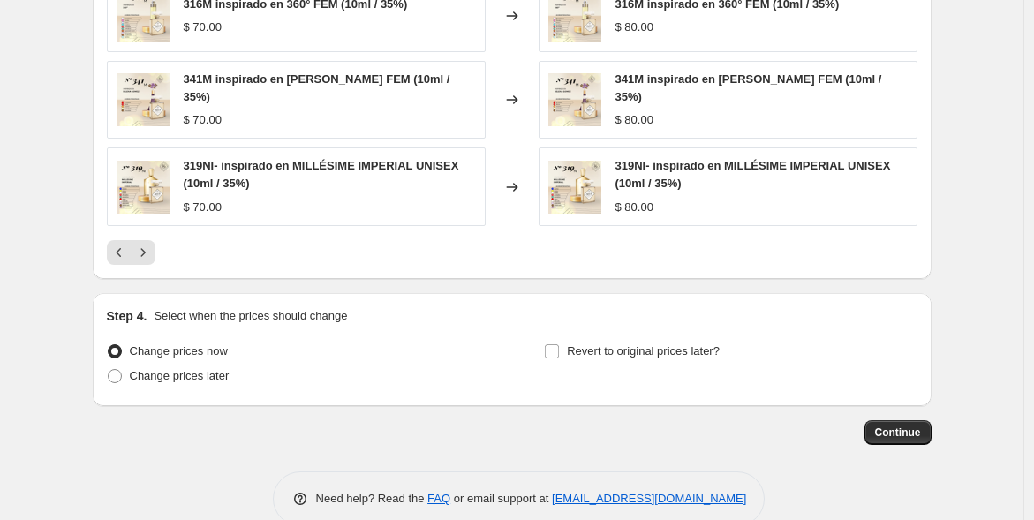
click at [148, 244] on icon "Next" at bounding box center [143, 253] width 18 height 18
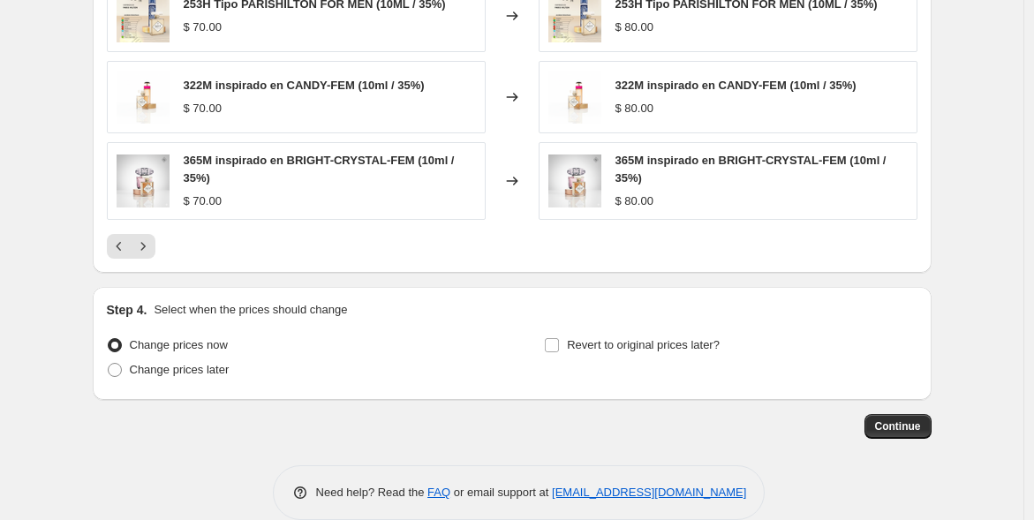
click at [145, 243] on icon "Next" at bounding box center [142, 247] width 4 height 8
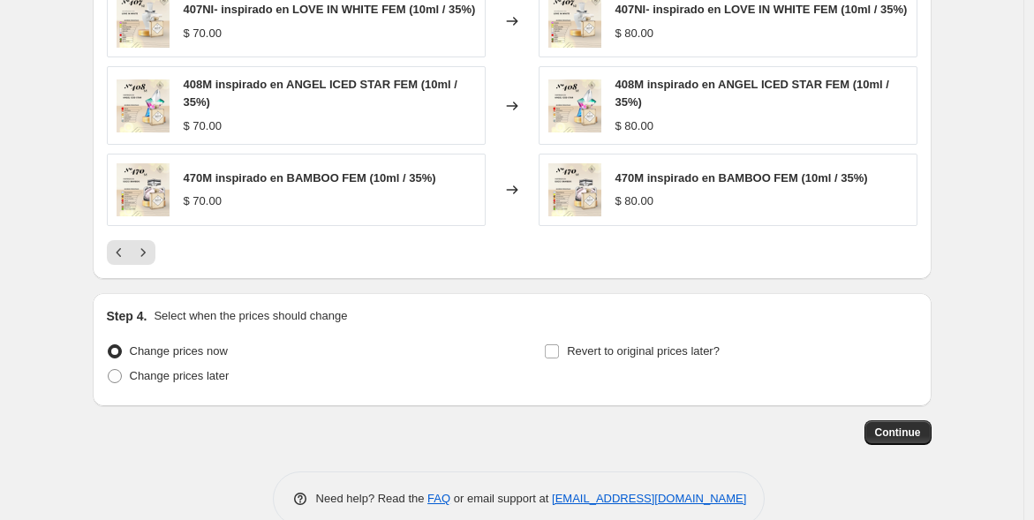
click at [148, 241] on button "Next" at bounding box center [143, 252] width 25 height 25
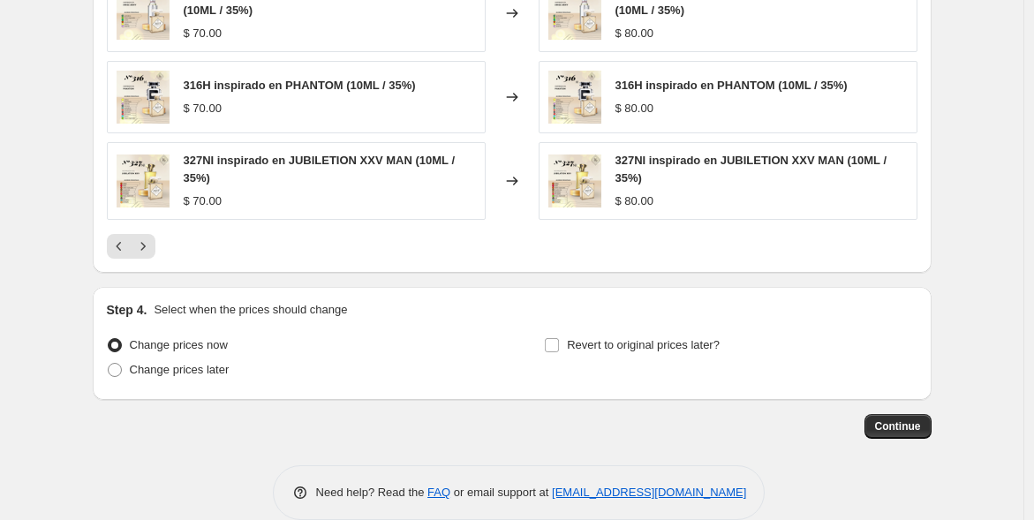
click at [148, 241] on icon "Next" at bounding box center [143, 247] width 18 height 18
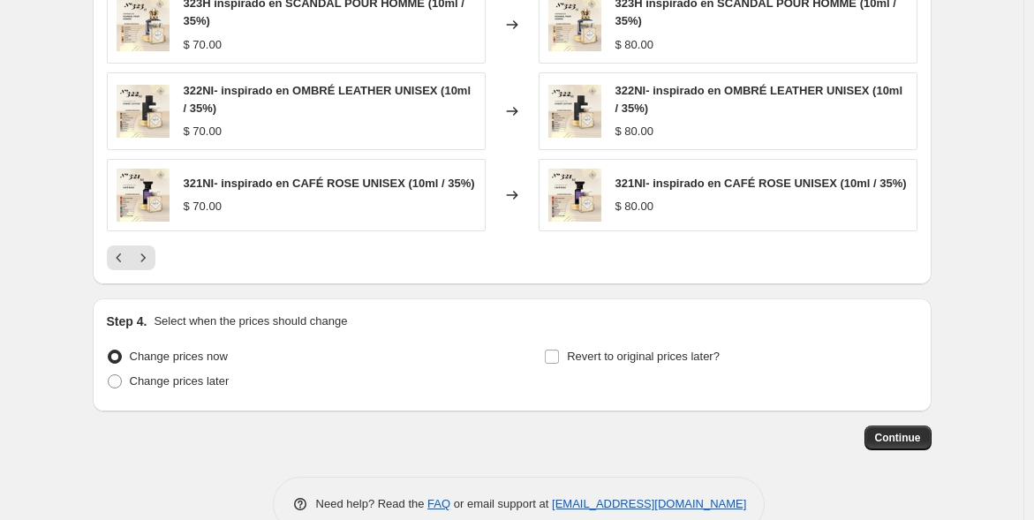
click at [148, 249] on icon "Next" at bounding box center [143, 258] width 18 height 18
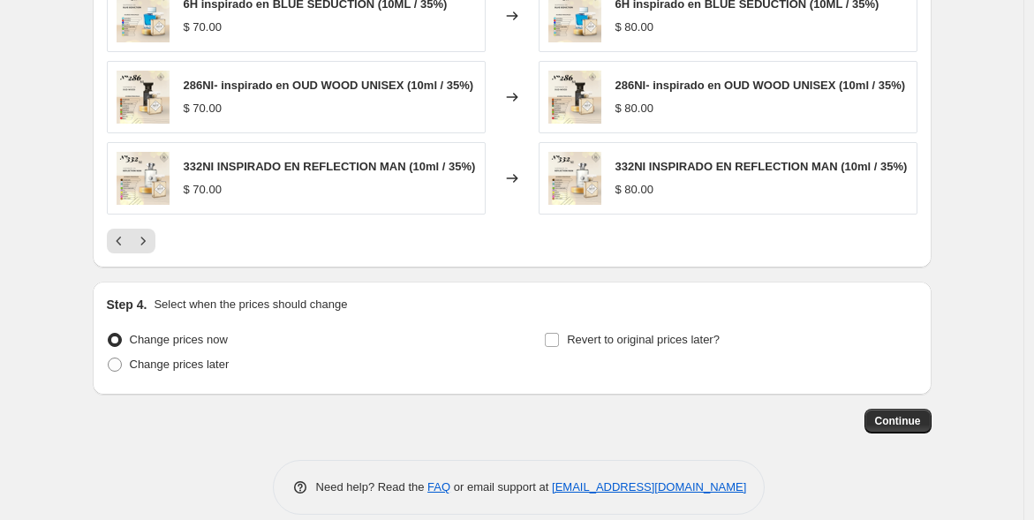
click at [145, 241] on icon "Next" at bounding box center [142, 241] width 4 height 8
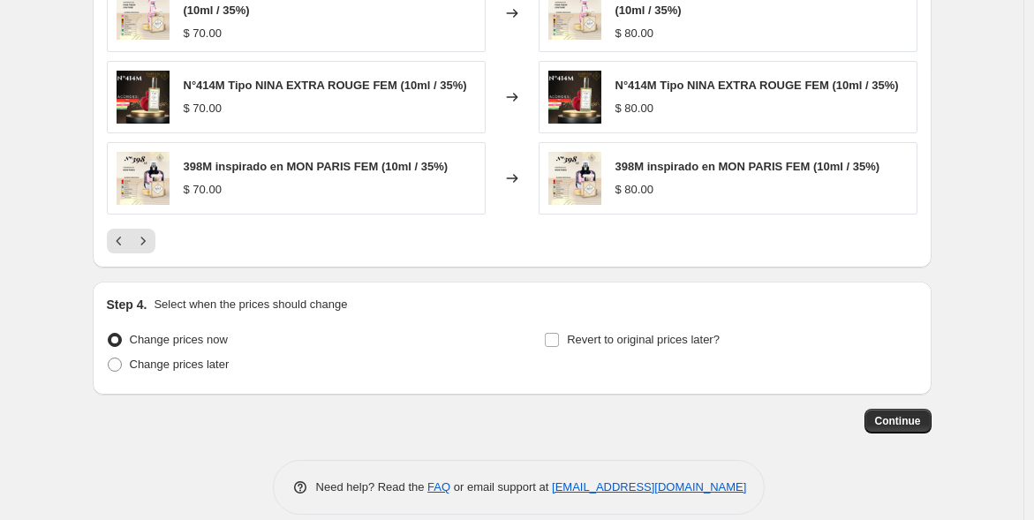
click at [148, 241] on icon "Next" at bounding box center [143, 241] width 18 height 18
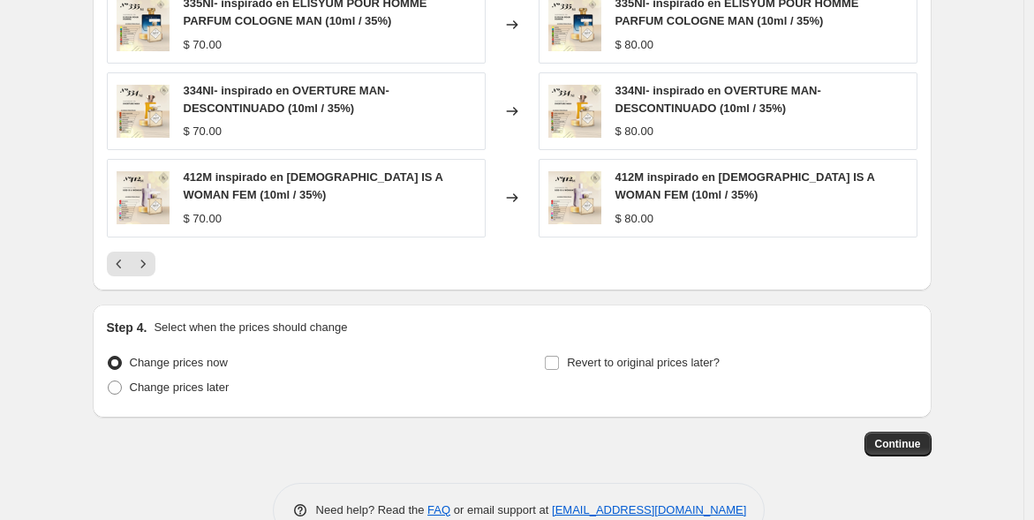
click at [145, 261] on icon "Next" at bounding box center [142, 264] width 4 height 8
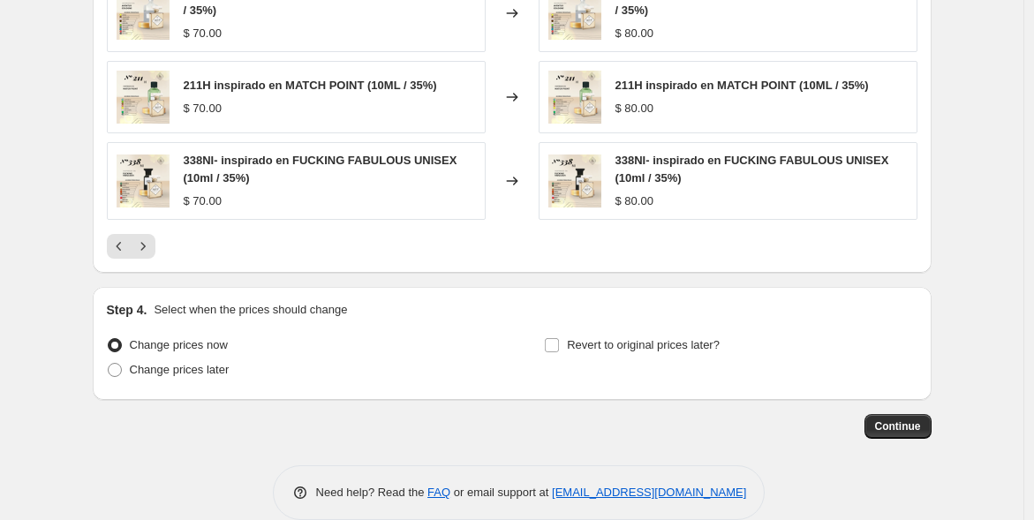
click at [152, 238] on icon "Next" at bounding box center [143, 247] width 18 height 18
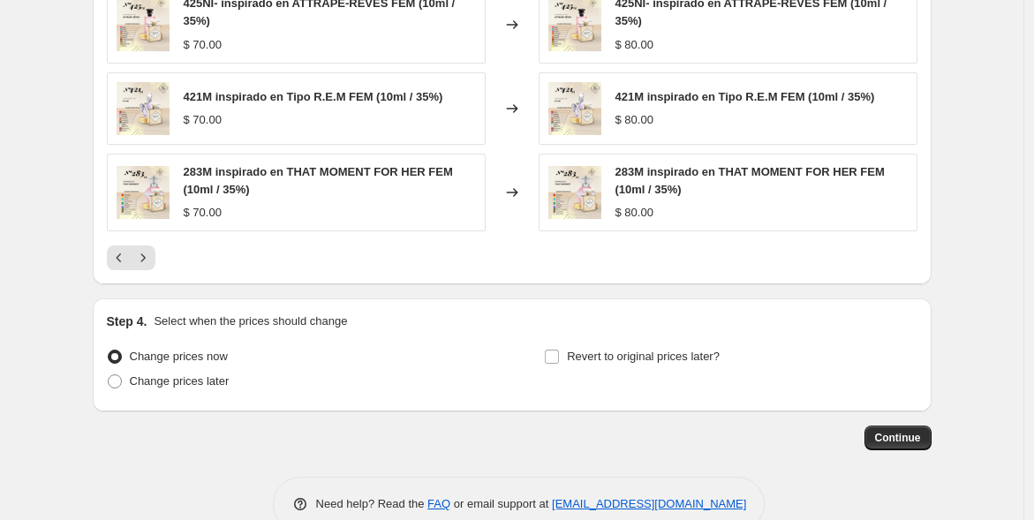
click at [152, 249] on icon "Next" at bounding box center [143, 258] width 18 height 18
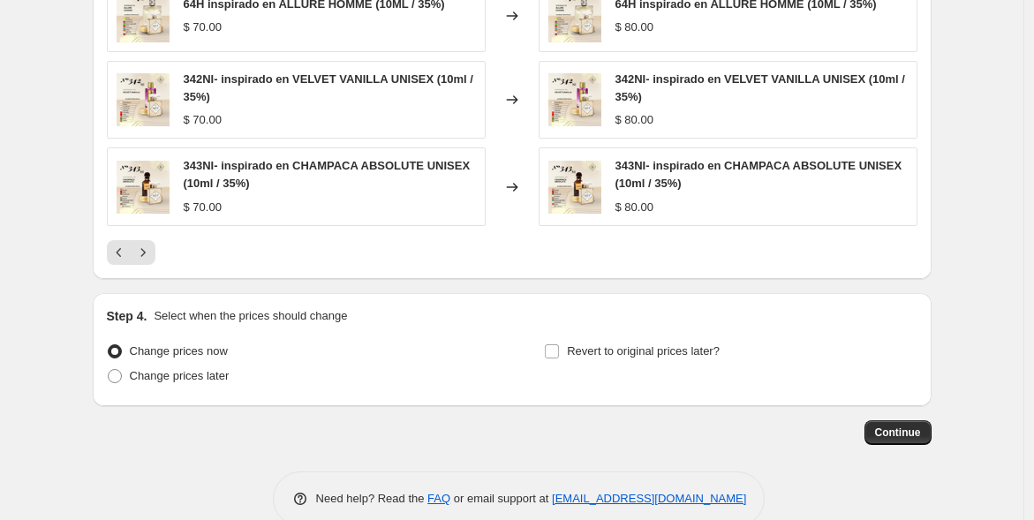
click at [152, 246] on icon "Next" at bounding box center [143, 253] width 18 height 18
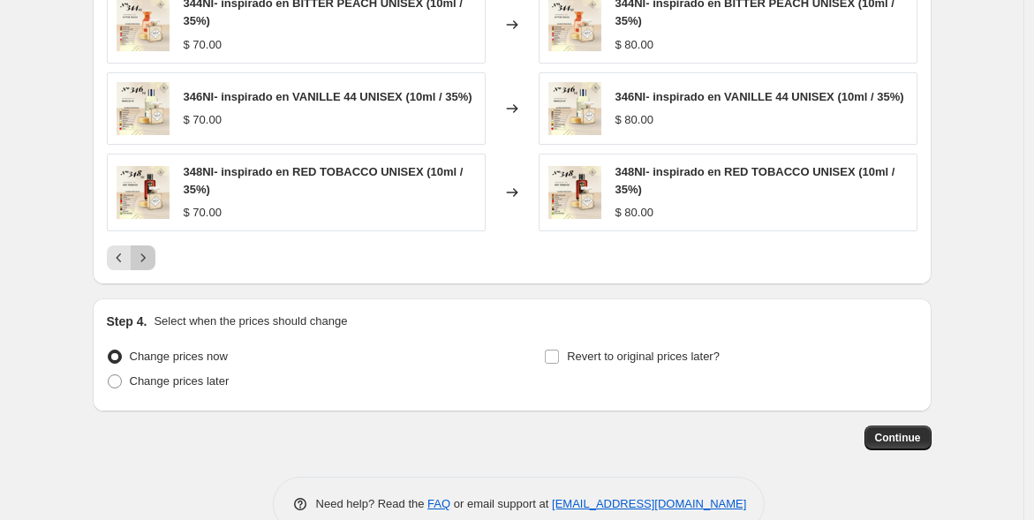
click at [152, 249] on icon "Next" at bounding box center [143, 258] width 18 height 18
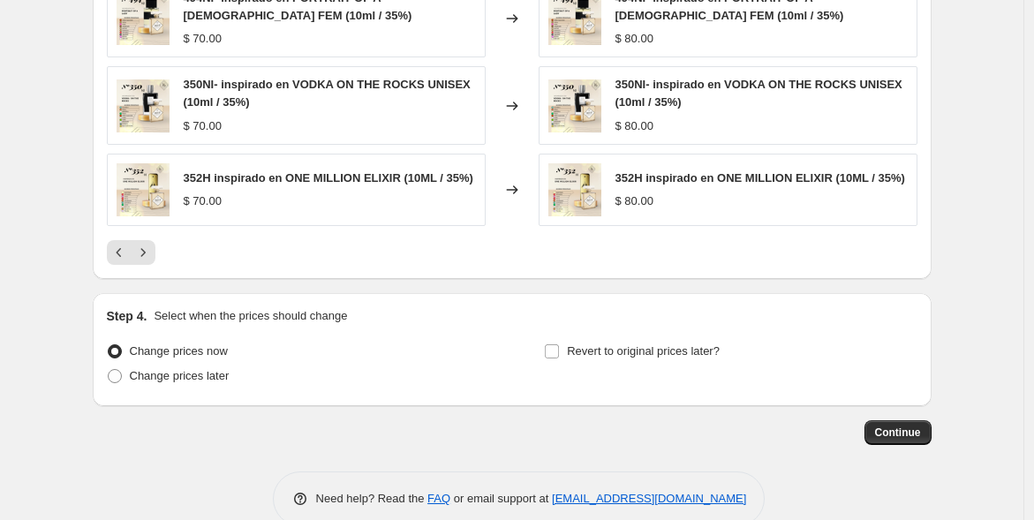
click at [910, 427] on span "Continue" at bounding box center [898, 433] width 46 height 14
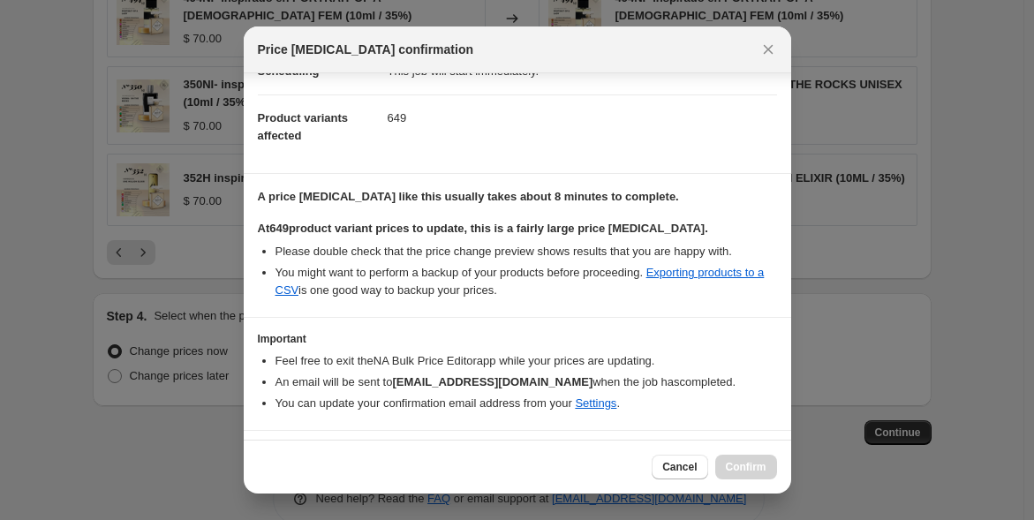
scroll to position [209, 0]
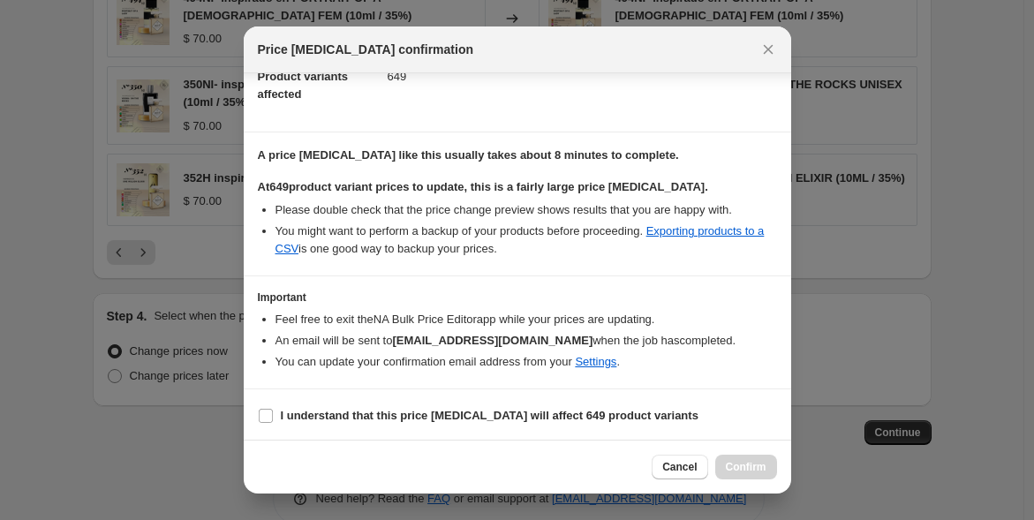
click at [269, 412] on input "I understand that this price change job will affect 649 product variants" at bounding box center [266, 416] width 14 height 14
checkbox input "true"
click at [744, 465] on span "Confirm" at bounding box center [746, 467] width 41 height 14
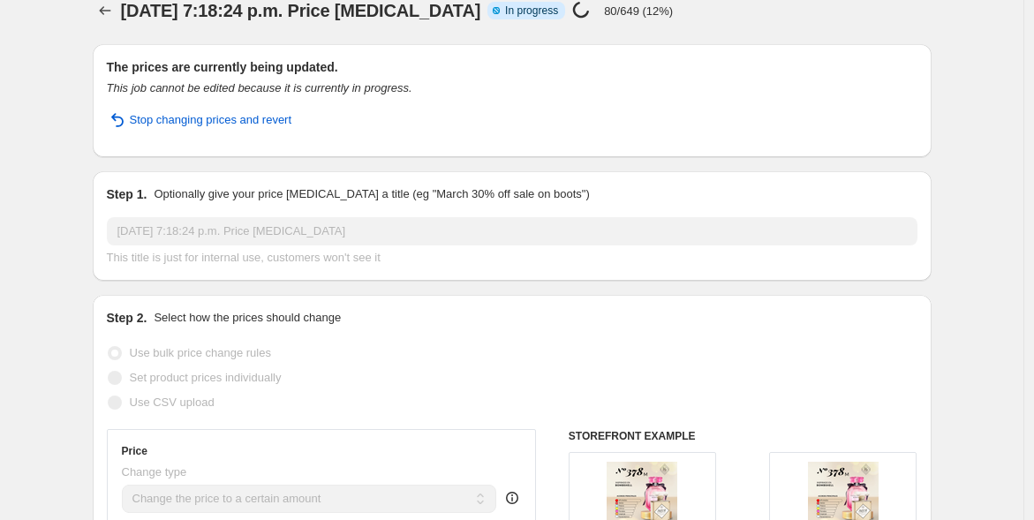
scroll to position [20, 0]
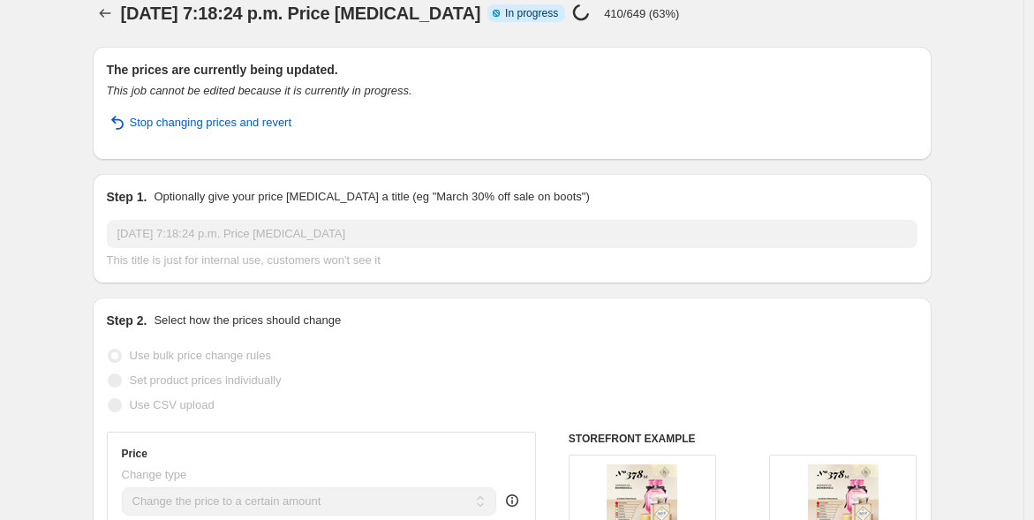
click at [686, 20] on div "7 oct 2025, 7:18:24 p.m. Price change job Info Partially complete In progress P…" at bounding box center [459, 13] width 677 height 25
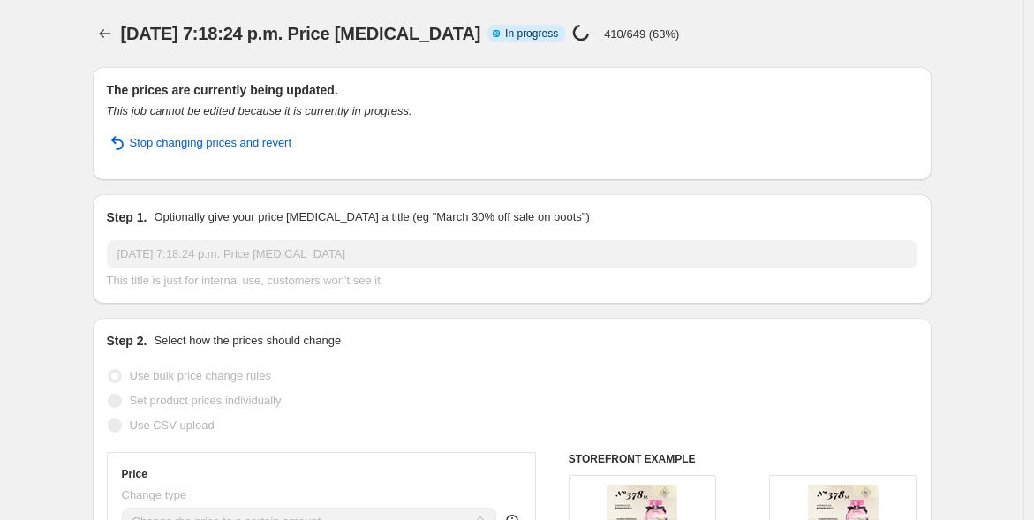
click at [760, 45] on div "7 oct 2025, 7:18:24 p.m. Price change job Info Partially complete In progress P…" at bounding box center [459, 33] width 677 height 25
click at [703, 34] on div "7 oct 2025, 7:18:24 p.m. Price change job Info Partially complete In progress P…" at bounding box center [459, 33] width 677 height 25
drag, startPoint x: 456, startPoint y: 106, endPoint x: 896, endPoint y: 32, distance: 446.1
click at [896, 32] on div "7 oct 2025, 7:18:24 p.m. Price change job Info Partially complete In progress P…" at bounding box center [512, 33] width 839 height 25
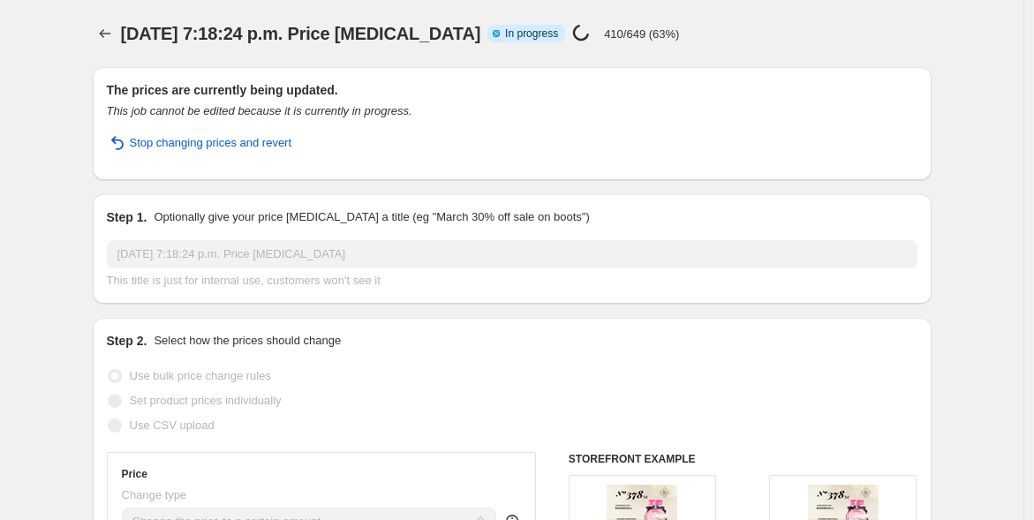
click at [207, 147] on span "Stop changing prices and revert" at bounding box center [211, 143] width 163 height 18
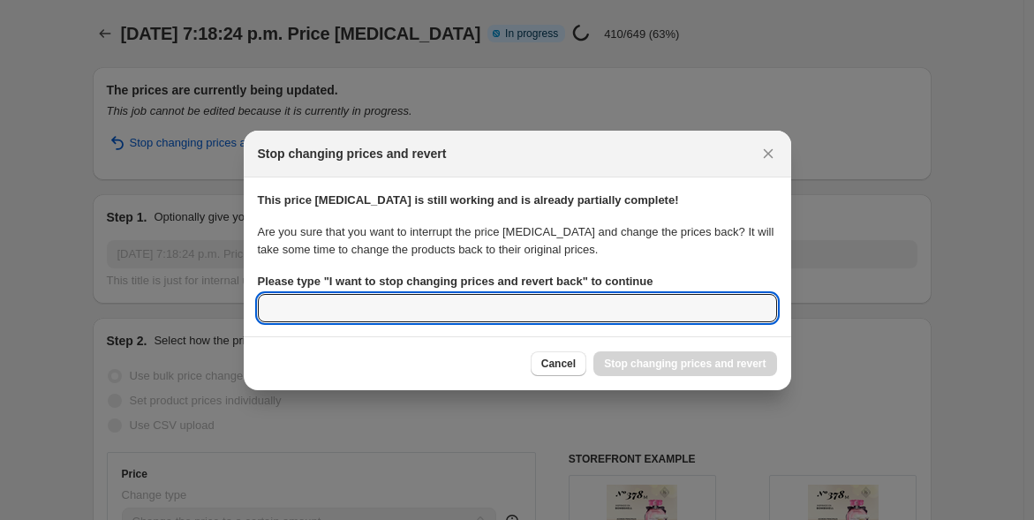
click at [628, 308] on input "Please type " I want to stop changing prices and revert back " to continue" at bounding box center [517, 308] width 519 height 28
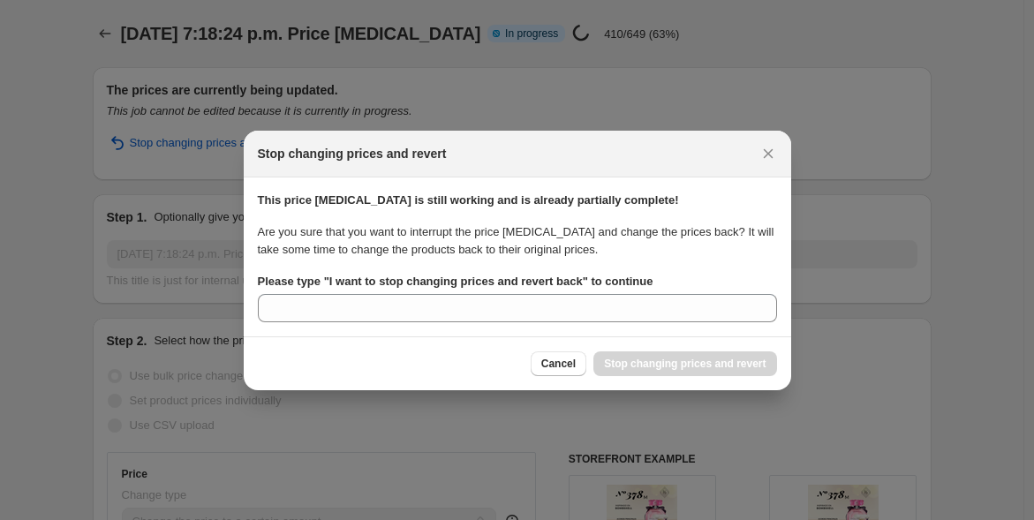
click at [563, 359] on span "Cancel" at bounding box center [558, 364] width 34 height 14
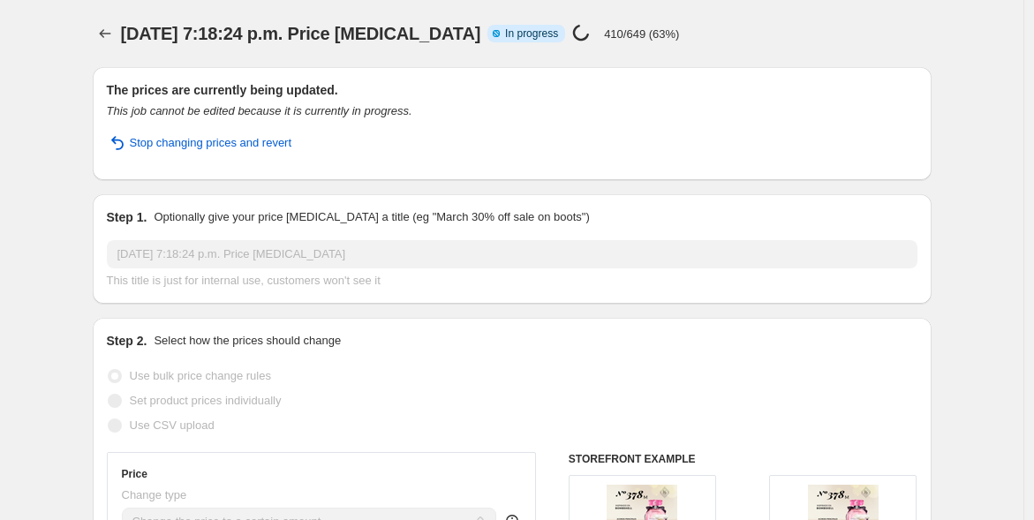
click at [560, 152] on div "Stop changing prices and revert" at bounding box center [512, 150] width 811 height 32
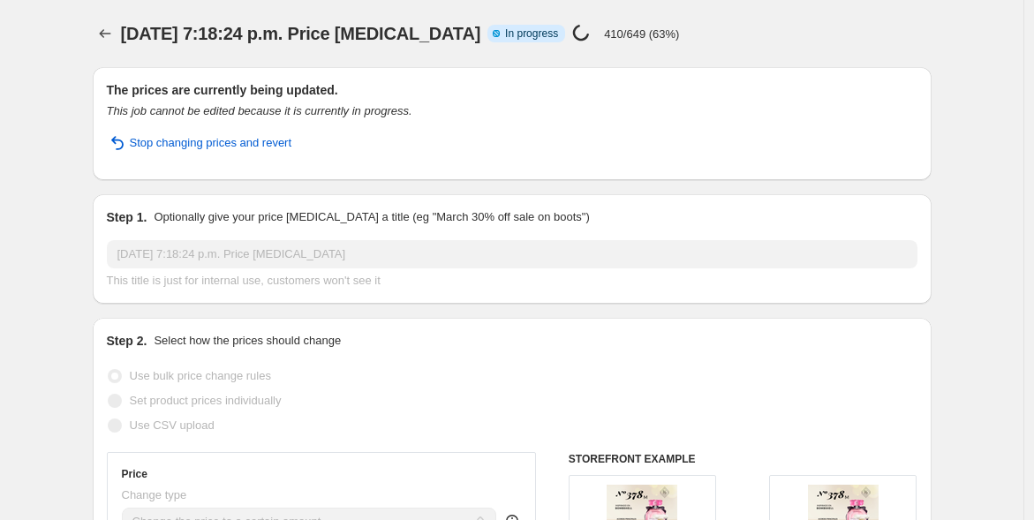
click at [275, 145] on span "Stop changing prices and revert" at bounding box center [211, 143] width 163 height 18
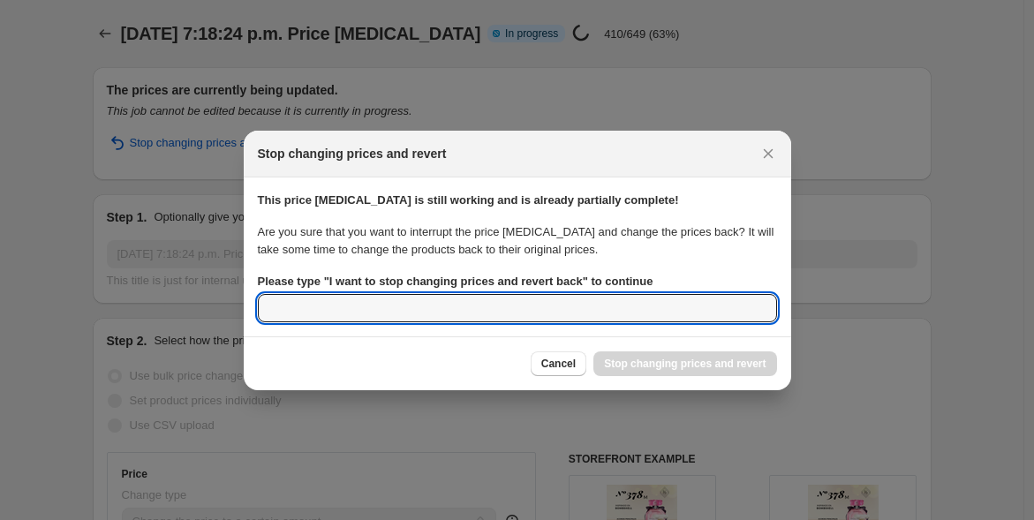
click at [411, 301] on input "Please type " I want to stop changing prices and revert back " to continue" at bounding box center [517, 308] width 519 height 28
type input "D"
type input "IS NOT WORKING"
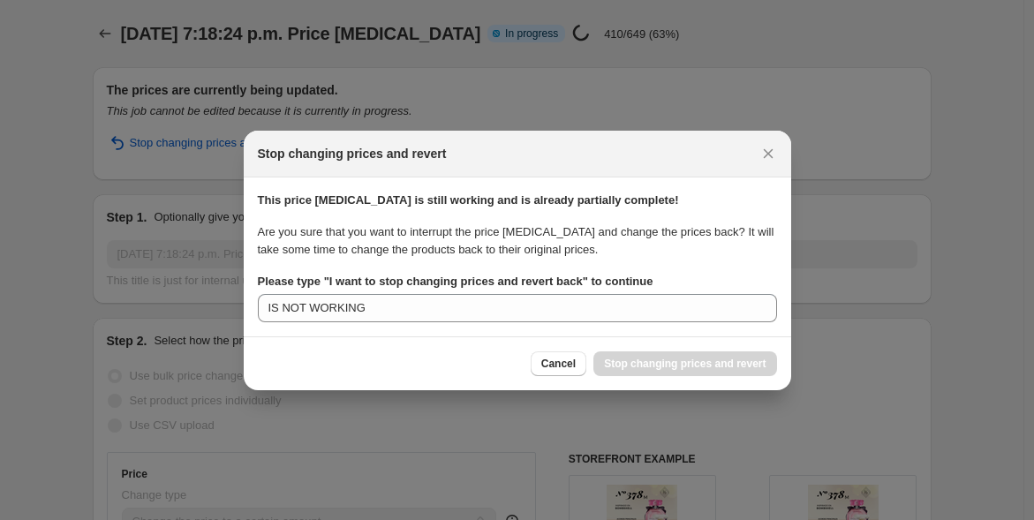
click at [399, 358] on div "Cancel Stop changing prices and revert" at bounding box center [517, 364] width 519 height 25
click at [647, 251] on p "Are you sure that you want to interrupt the price change job and change the pri…" at bounding box center [517, 240] width 519 height 35
click at [665, 246] on p "Are you sure that you want to interrupt the price change job and change the pri…" at bounding box center [517, 240] width 519 height 35
click at [668, 246] on p "Are you sure that you want to interrupt the price change job and change the pri…" at bounding box center [517, 240] width 519 height 35
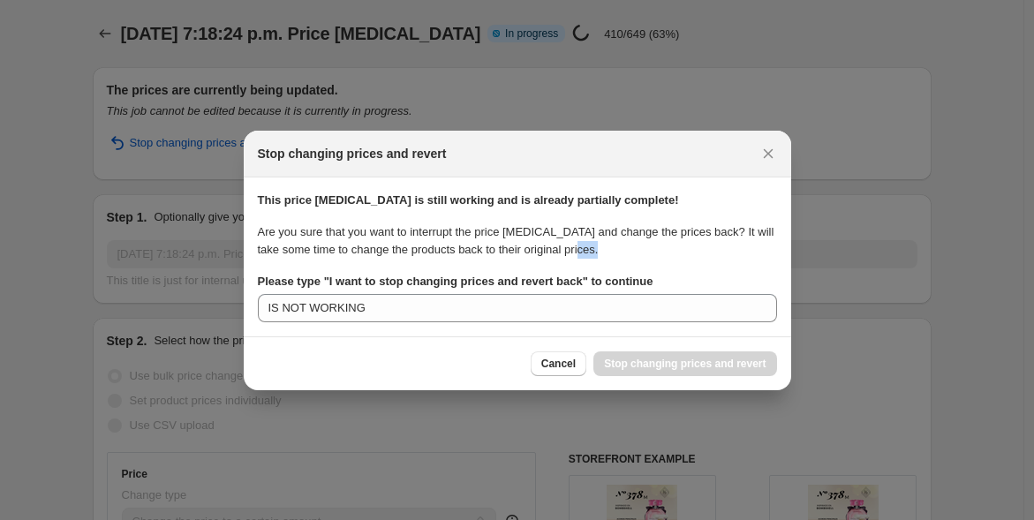
click at [668, 246] on p "Are you sure that you want to interrupt the price change job and change the pri…" at bounding box center [517, 240] width 519 height 35
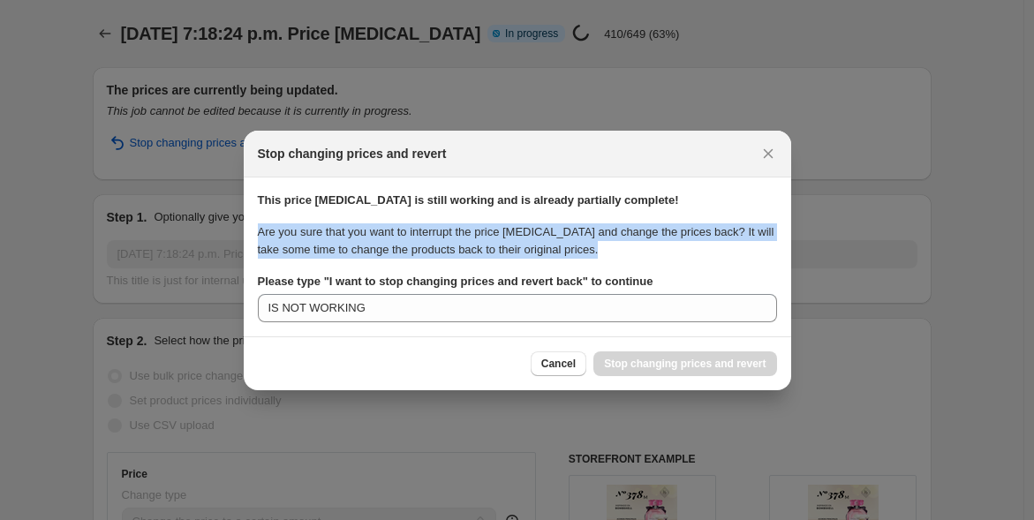
click at [668, 246] on p "Are you sure that you want to interrupt the price change job and change the pri…" at bounding box center [517, 240] width 519 height 35
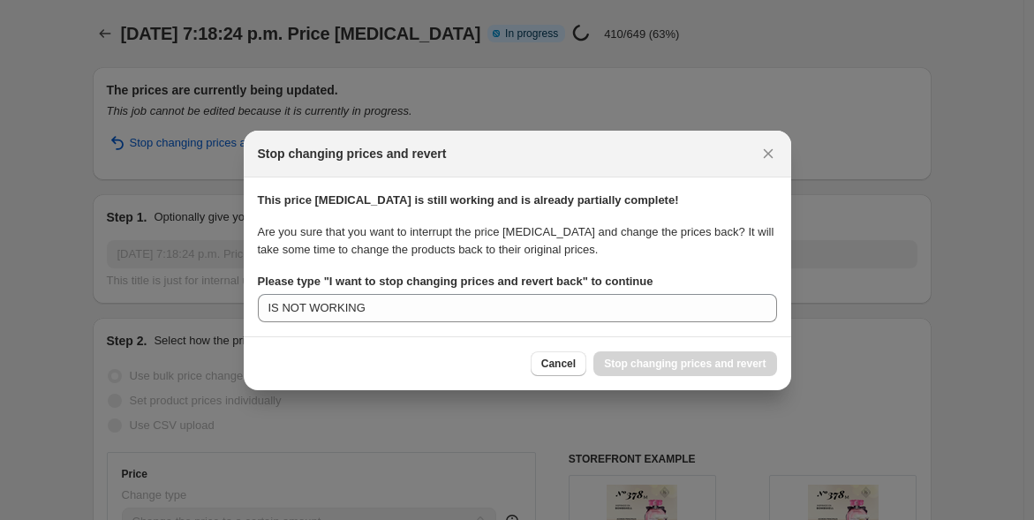
click at [651, 273] on div "Please type " I want to stop changing prices and revert back " to continue" at bounding box center [517, 282] width 519 height 18
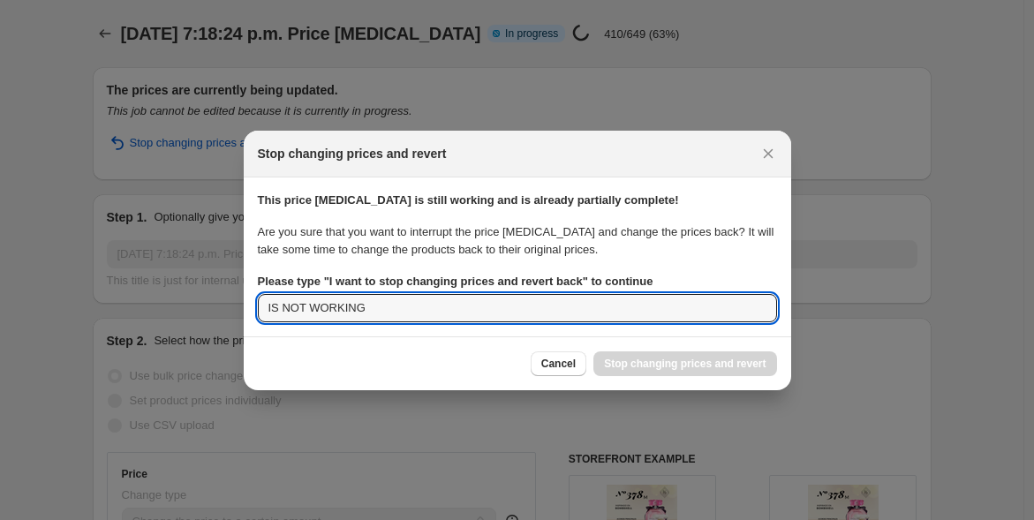
click at [623, 301] on input "IS NOT WORKING" at bounding box center [517, 308] width 519 height 28
click at [639, 359] on div "Cancel Stop changing prices and revert" at bounding box center [654, 364] width 246 height 25
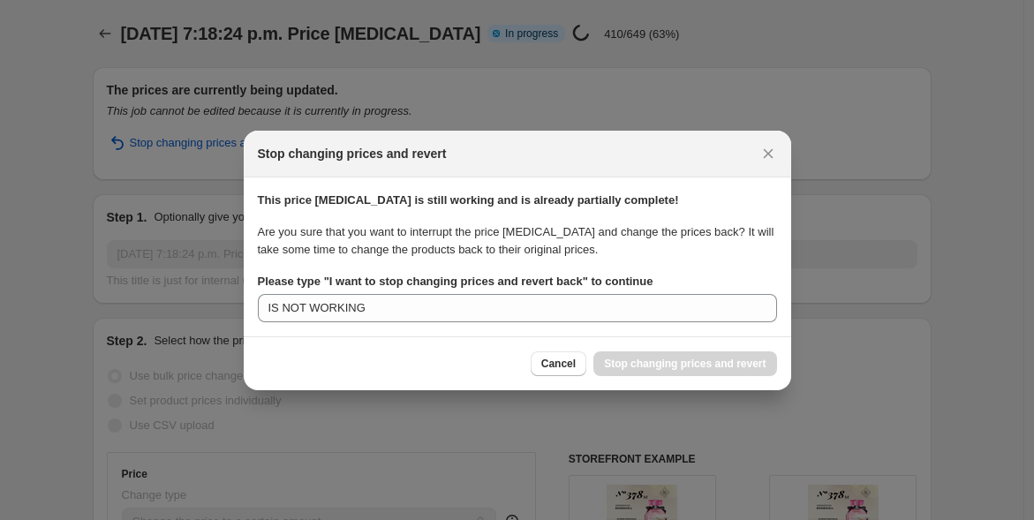
click at [639, 359] on div "Cancel Stop changing prices and revert" at bounding box center [654, 364] width 246 height 25
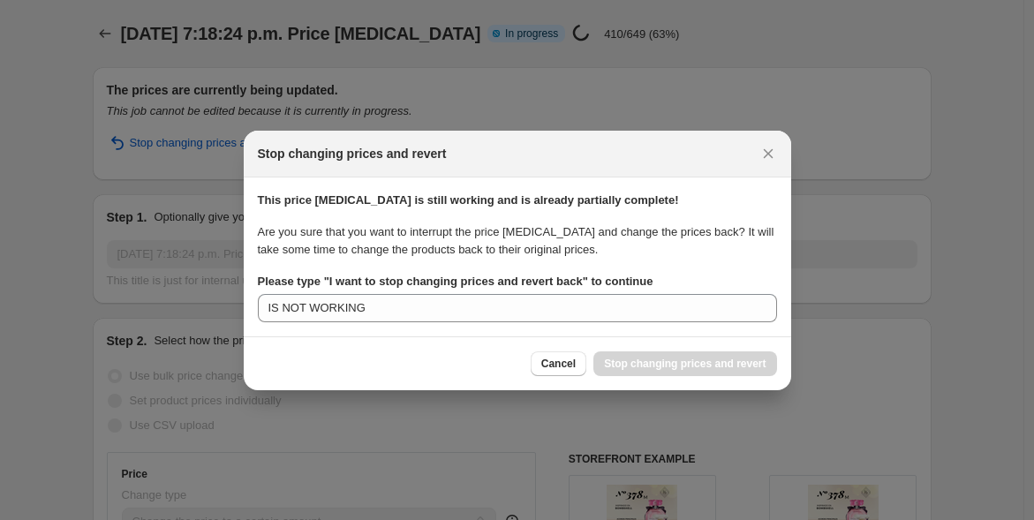
click at [639, 359] on div "Cancel Stop changing prices and revert" at bounding box center [654, 364] width 246 height 25
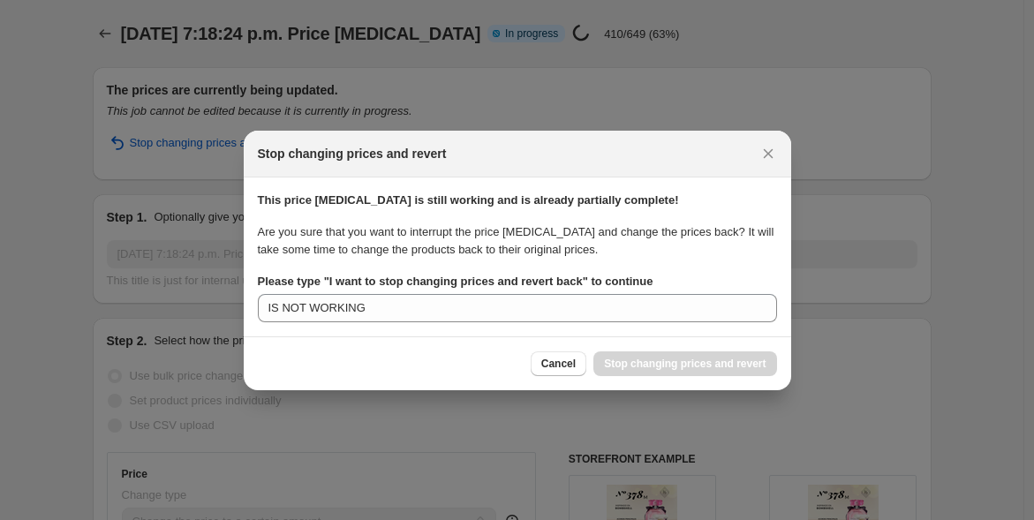
drag, startPoint x: 639, startPoint y: 359, endPoint x: 746, endPoint y: 337, distance: 109.8
click at [746, 337] on div "Cancel Stop changing prices and revert" at bounding box center [518, 364] width 548 height 54
click at [764, 152] on icon "Close" at bounding box center [769, 154] width 18 height 18
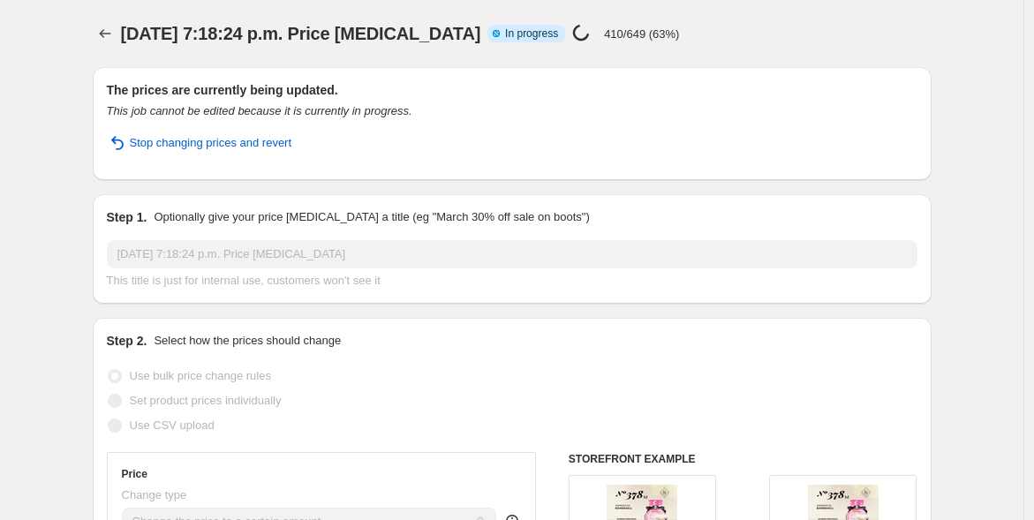
click at [732, 140] on div "Stop changing prices and revert" at bounding box center [512, 150] width 811 height 32
click at [767, 26] on div "7 oct 2025, 7:18:24 p.m. Price change job Info Partially complete In progress P…" at bounding box center [459, 33] width 677 height 25
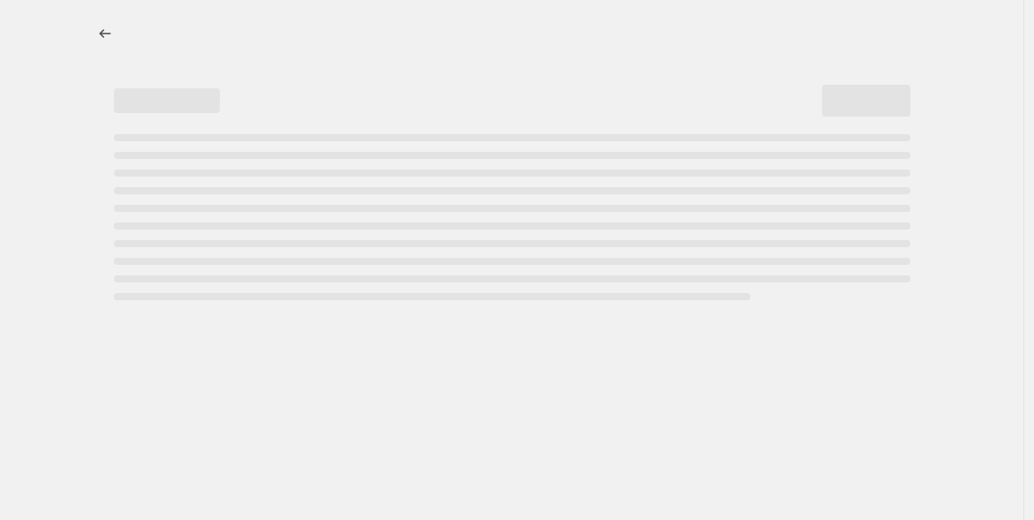
select select "title"
select select "contains"
